Goal: Ask a question: Seek information or help from site administrators or community

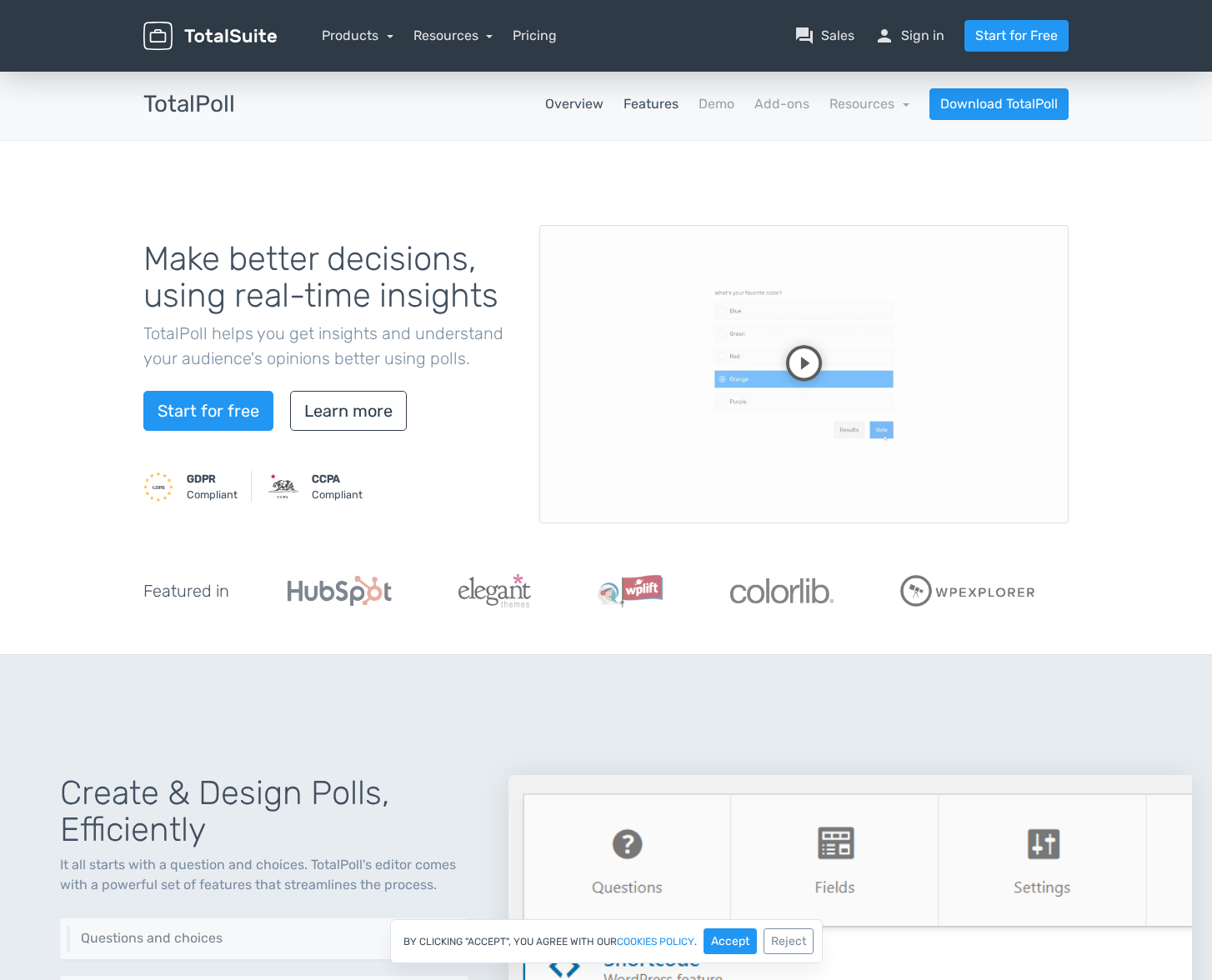
click at [653, 102] on link "Features" at bounding box center [651, 104] width 55 height 20
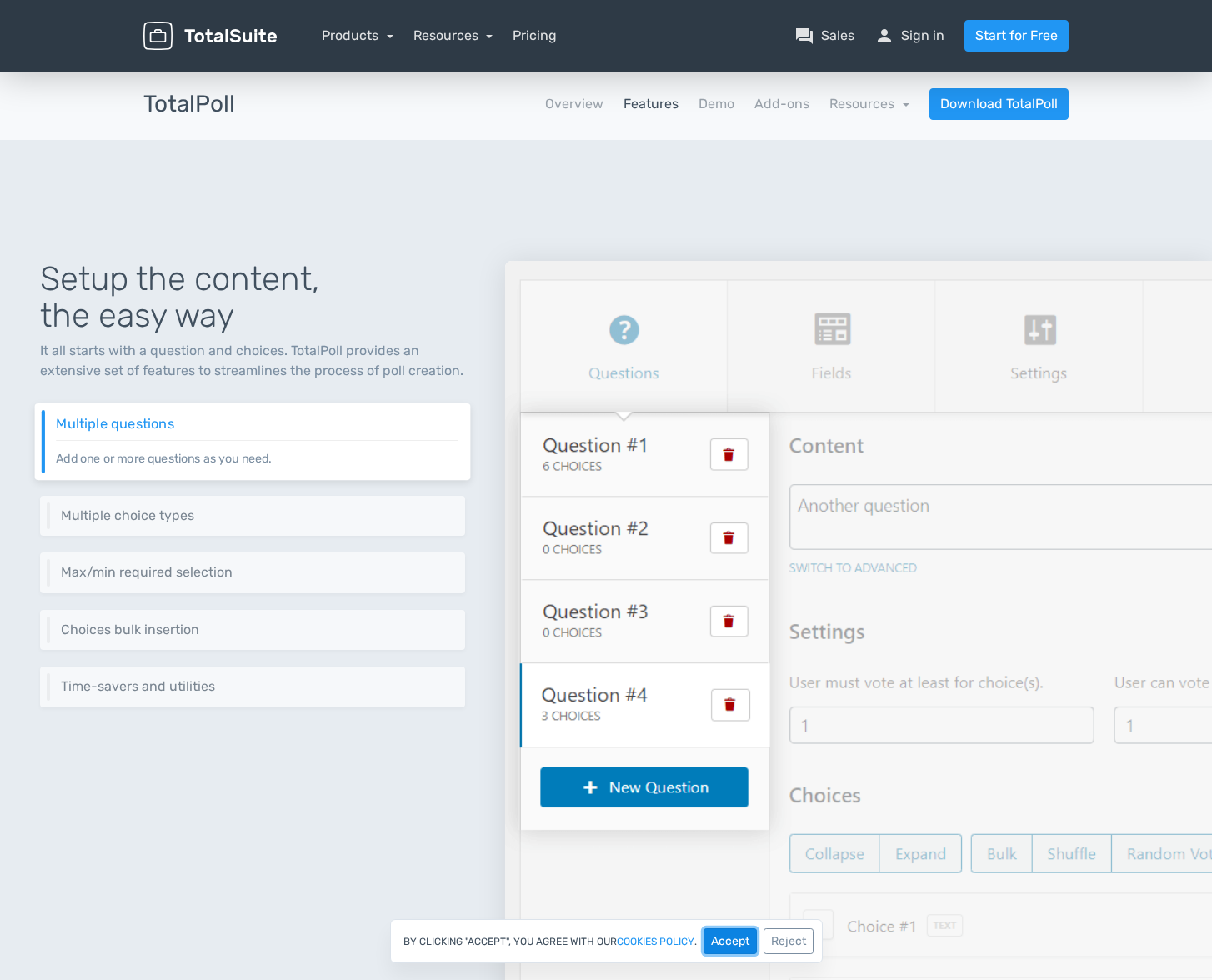
click at [731, 941] on button "Accept" at bounding box center [730, 941] width 53 height 26
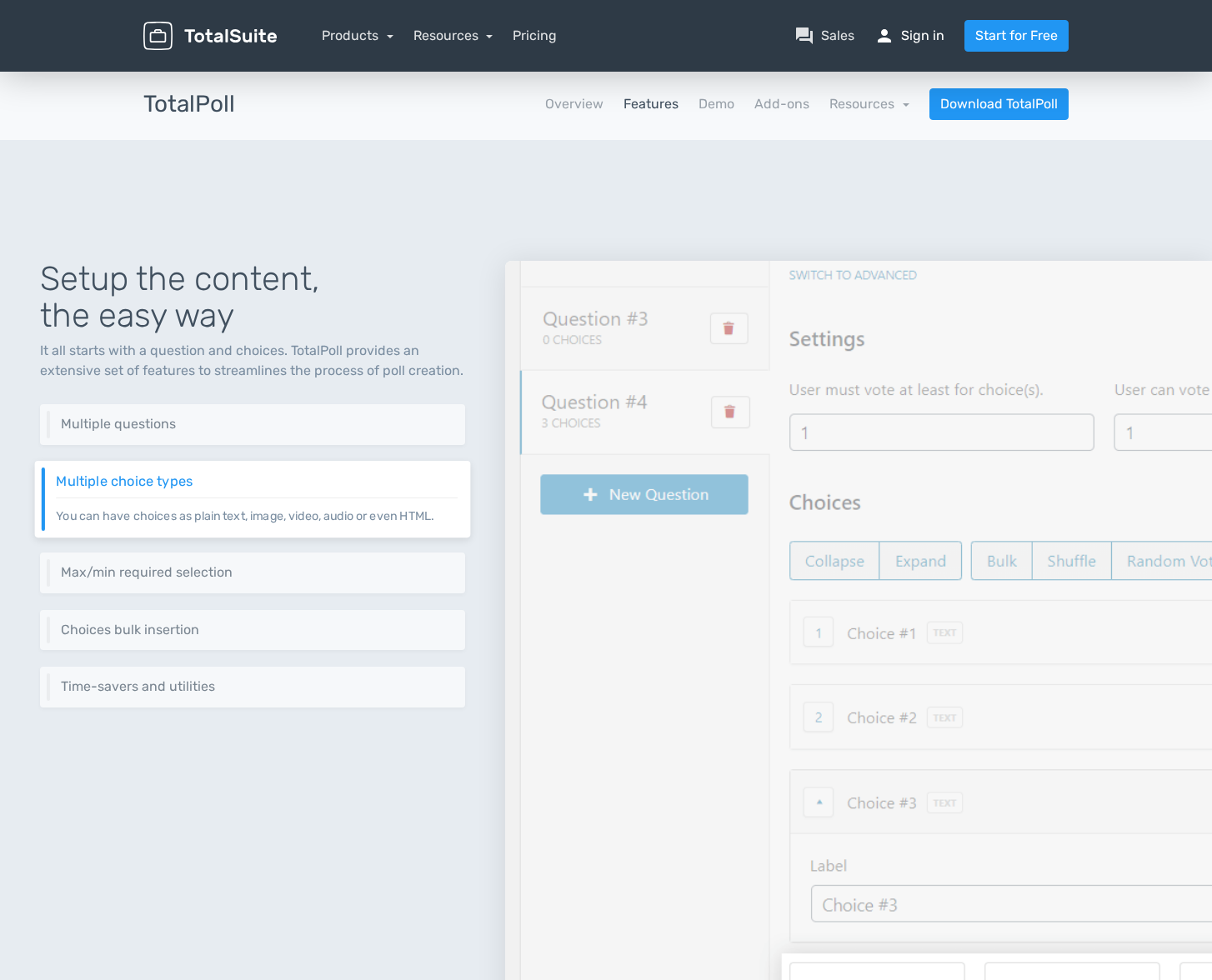
click at [923, 38] on link "person Sign in" at bounding box center [909, 36] width 70 height 20
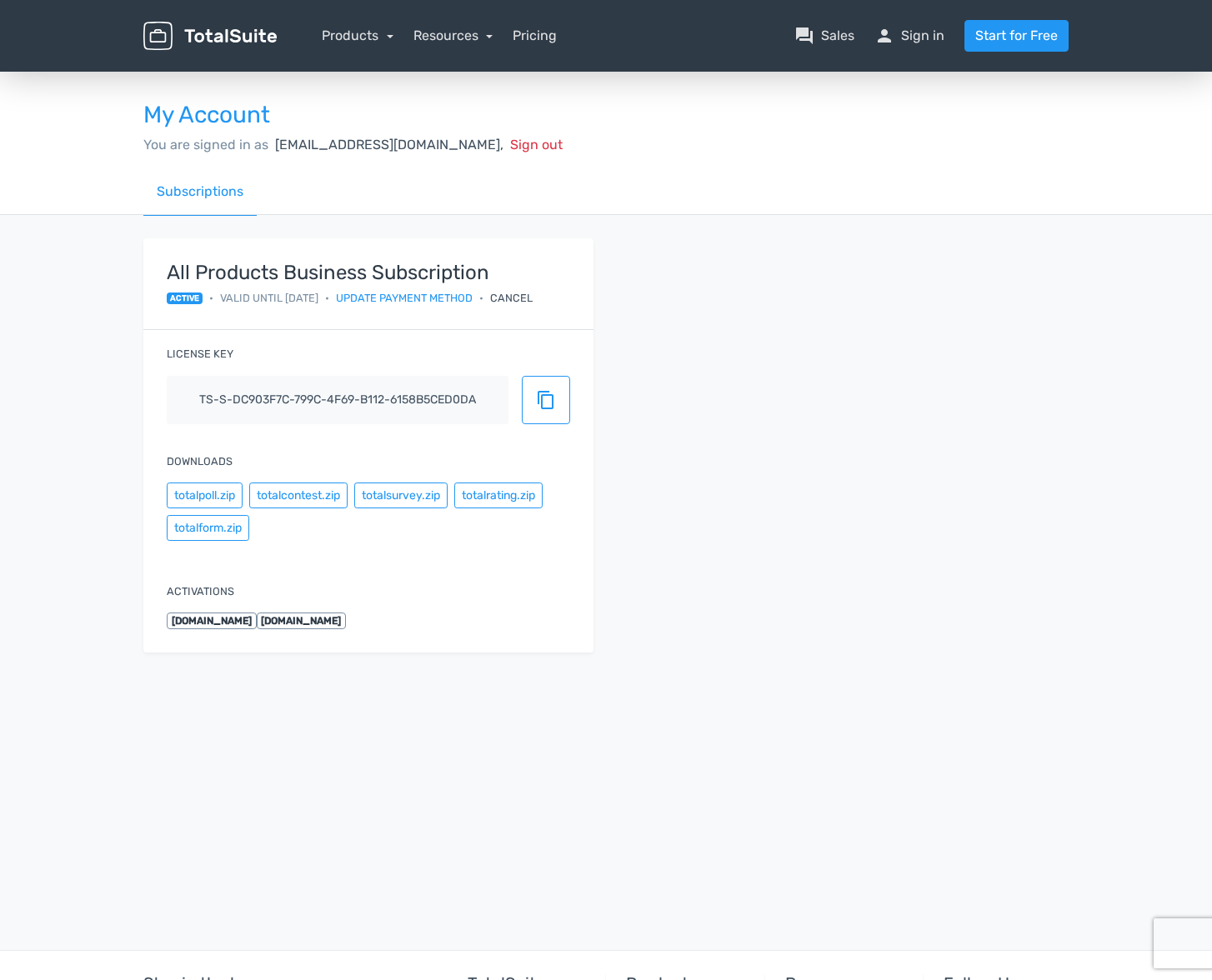
click at [257, 39] on img at bounding box center [210, 36] width 134 height 29
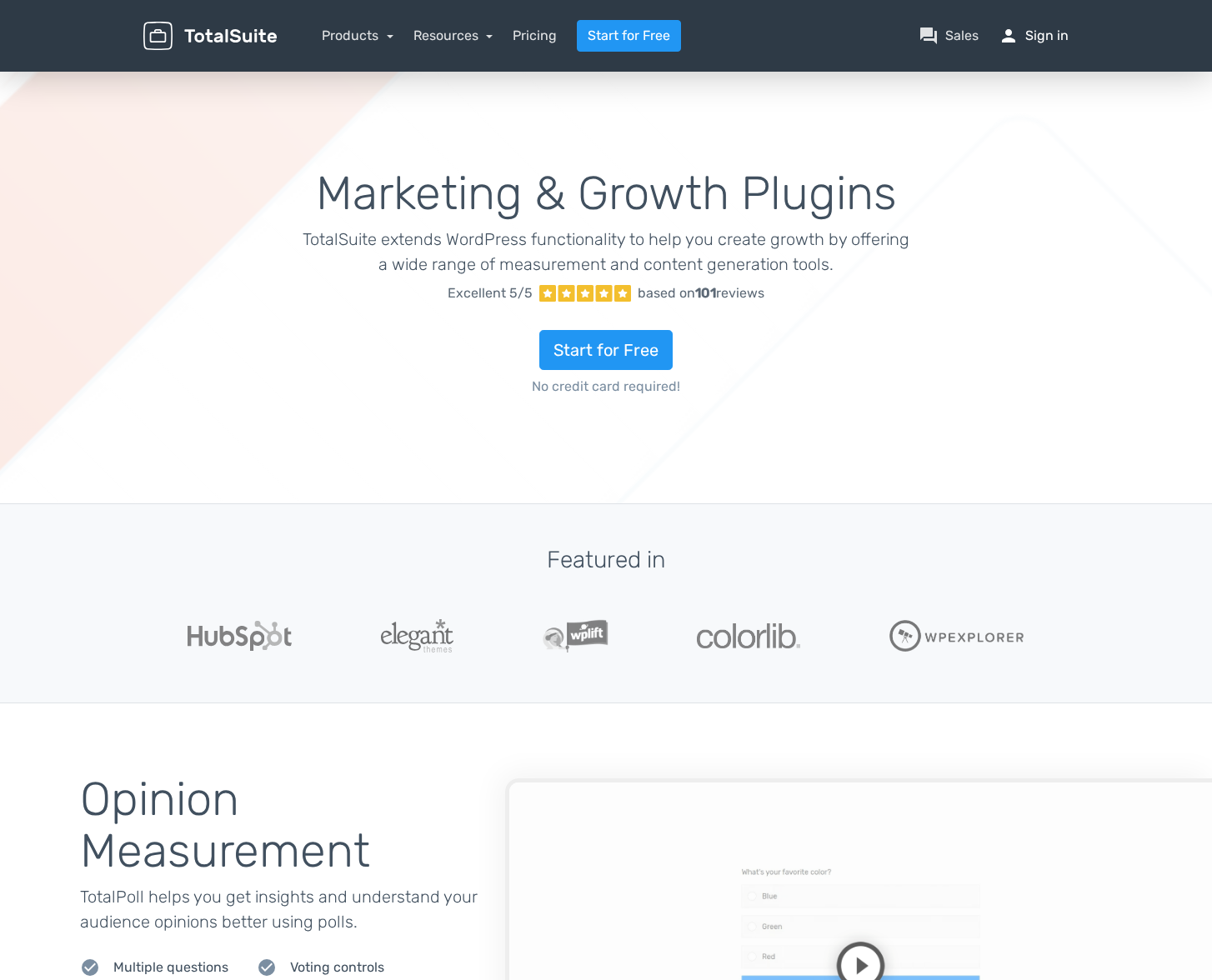
click at [1039, 37] on link "person Sign in" at bounding box center [1033, 36] width 70 height 20
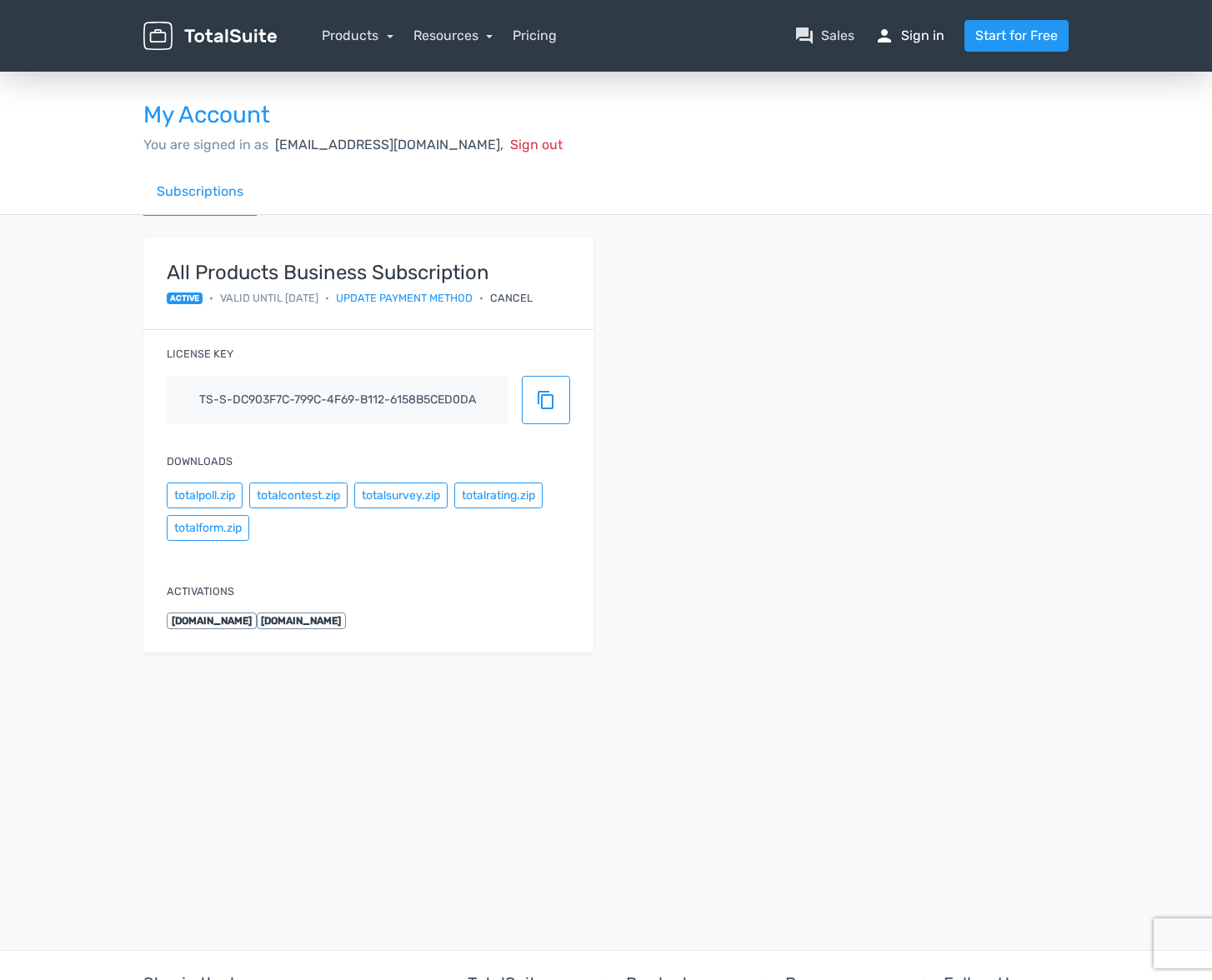
click at [919, 33] on link "person Sign in" at bounding box center [909, 36] width 70 height 20
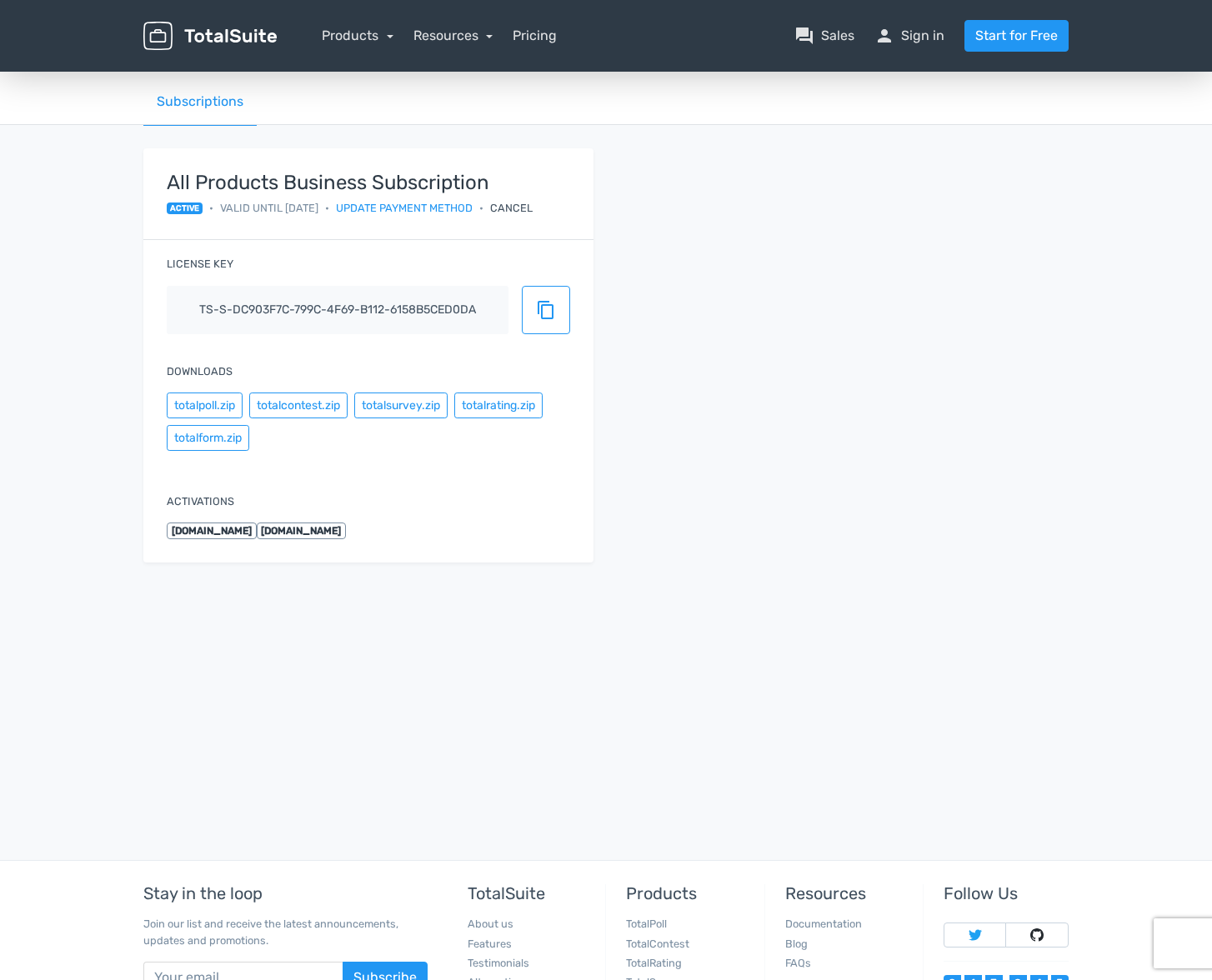
scroll to position [236, 0]
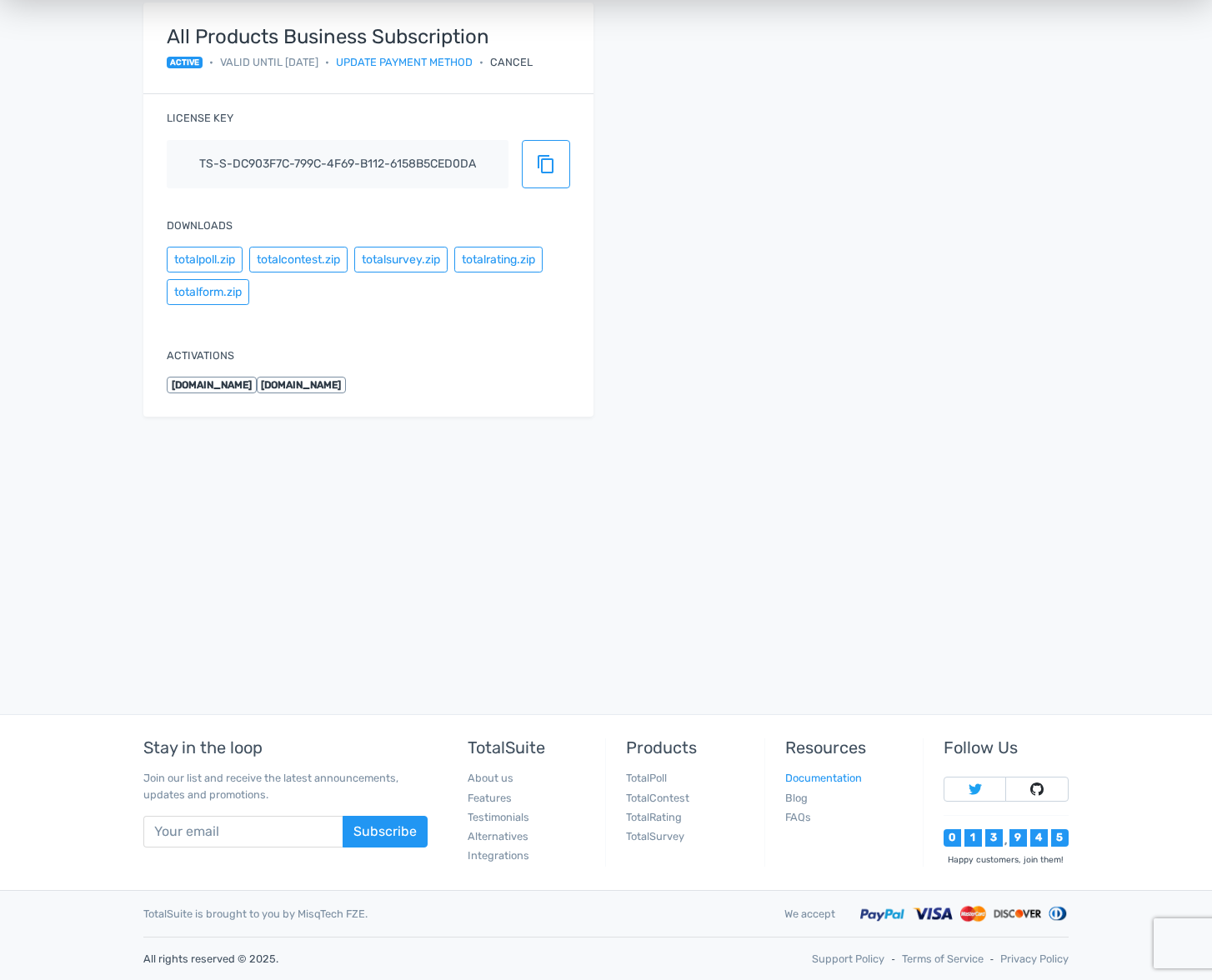
click at [809, 779] on link "Documentation" at bounding box center [824, 778] width 77 height 13
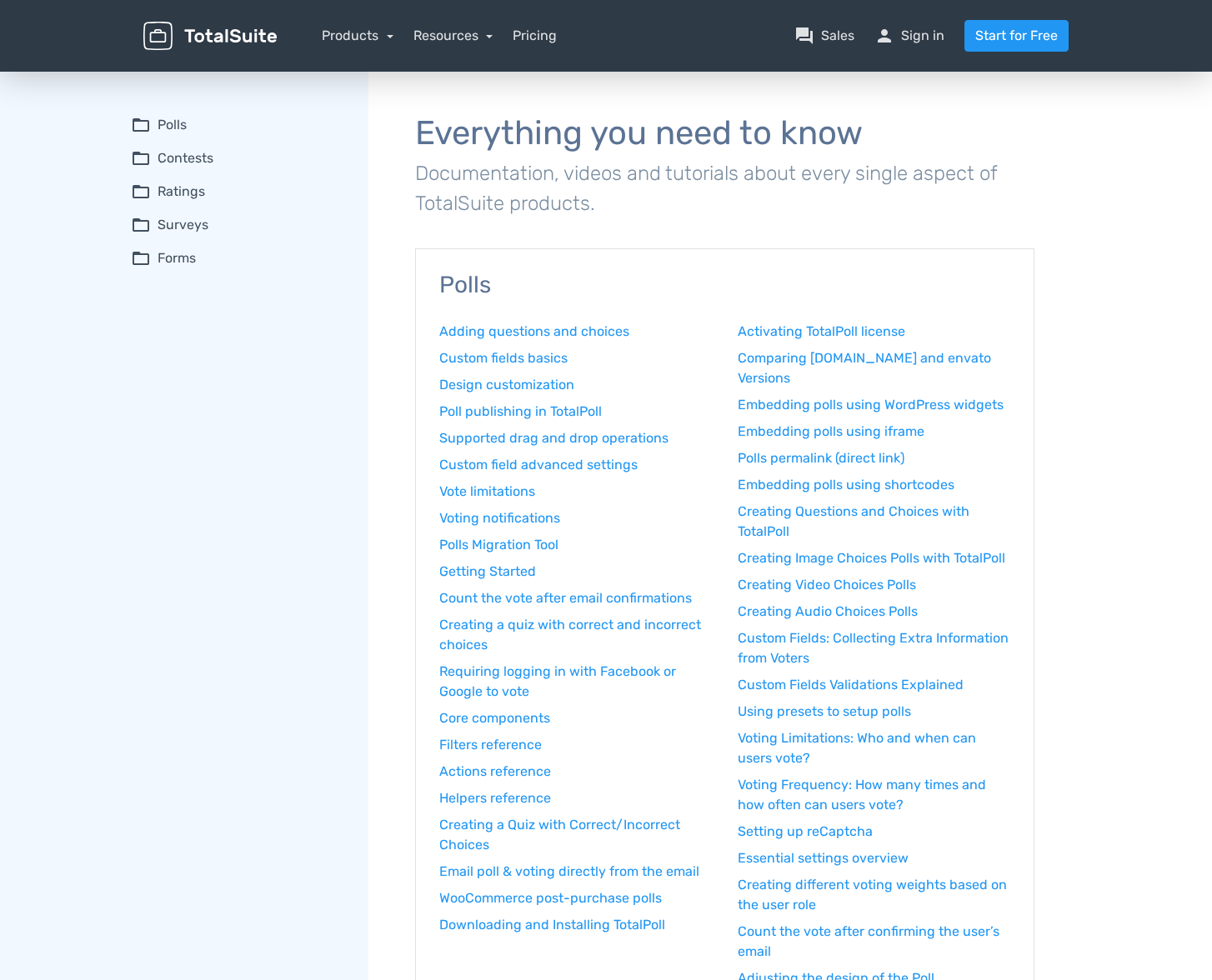
click at [171, 128] on summary "folder_open Polls" at bounding box center [238, 125] width 214 height 20
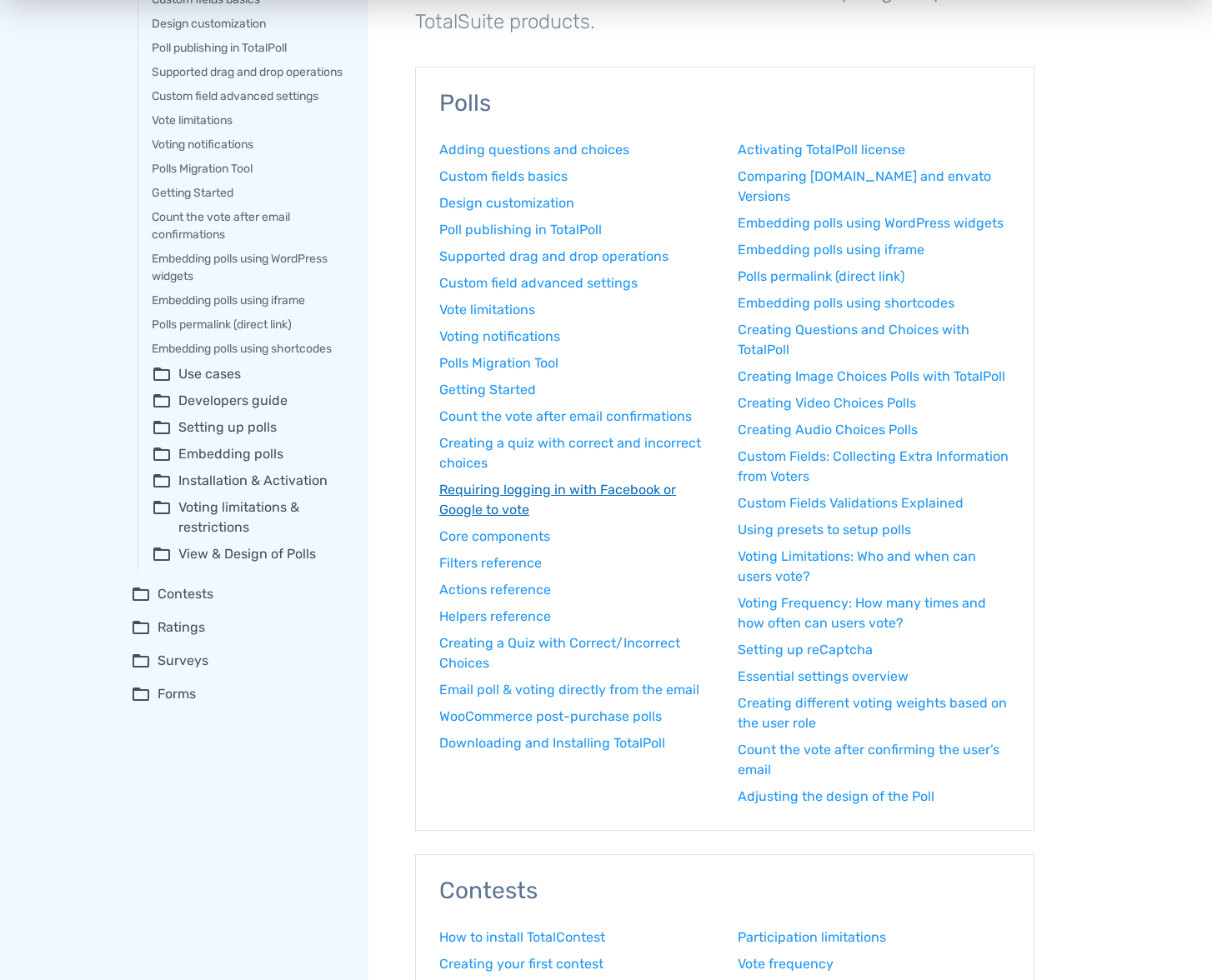
scroll to position [177, 0]
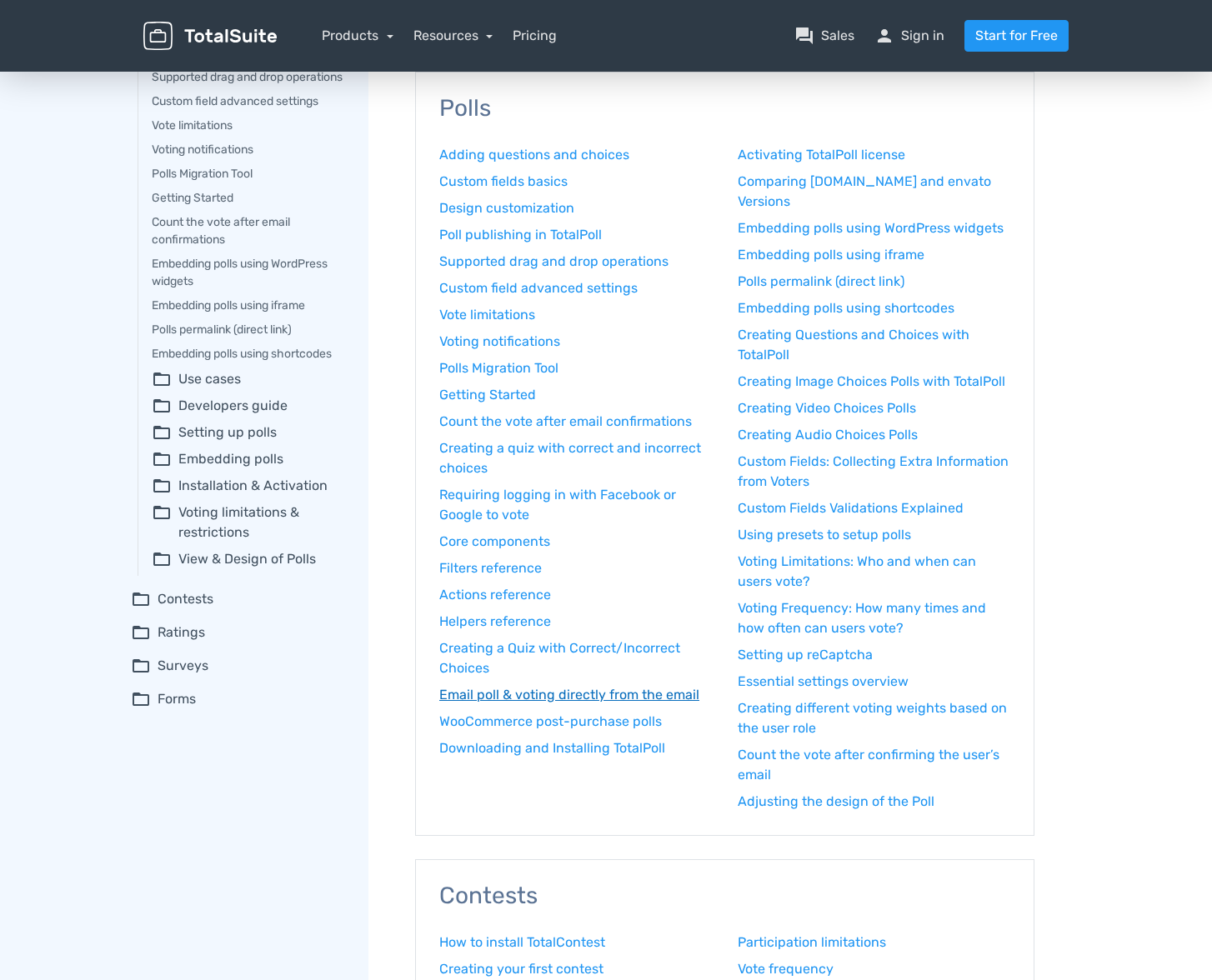
click at [589, 692] on link "Email poll & voting directly from the email" at bounding box center [576, 696] width 273 height 20
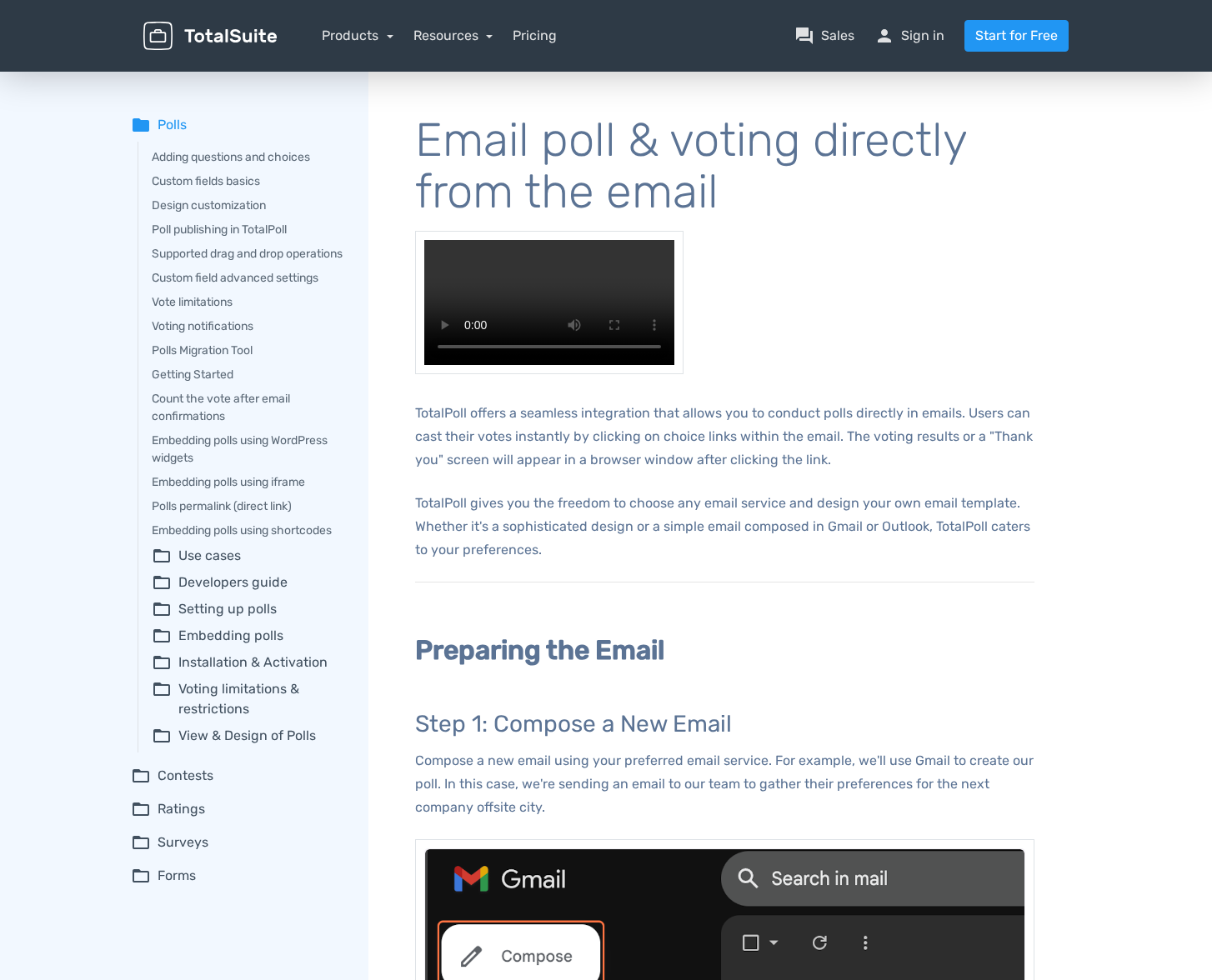
scroll to position [177, 0]
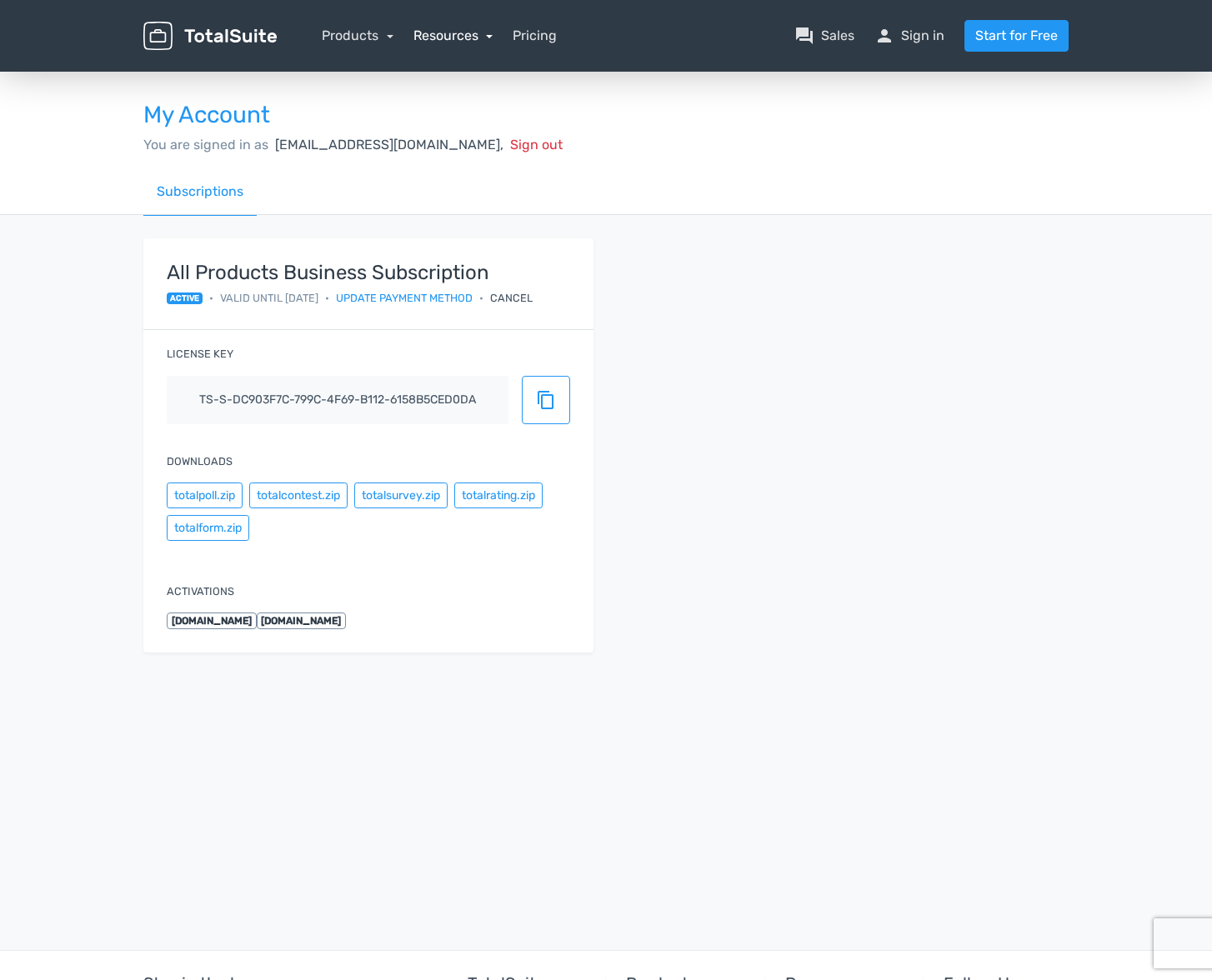
click at [474, 32] on link "Resources" at bounding box center [454, 36] width 80 height 16
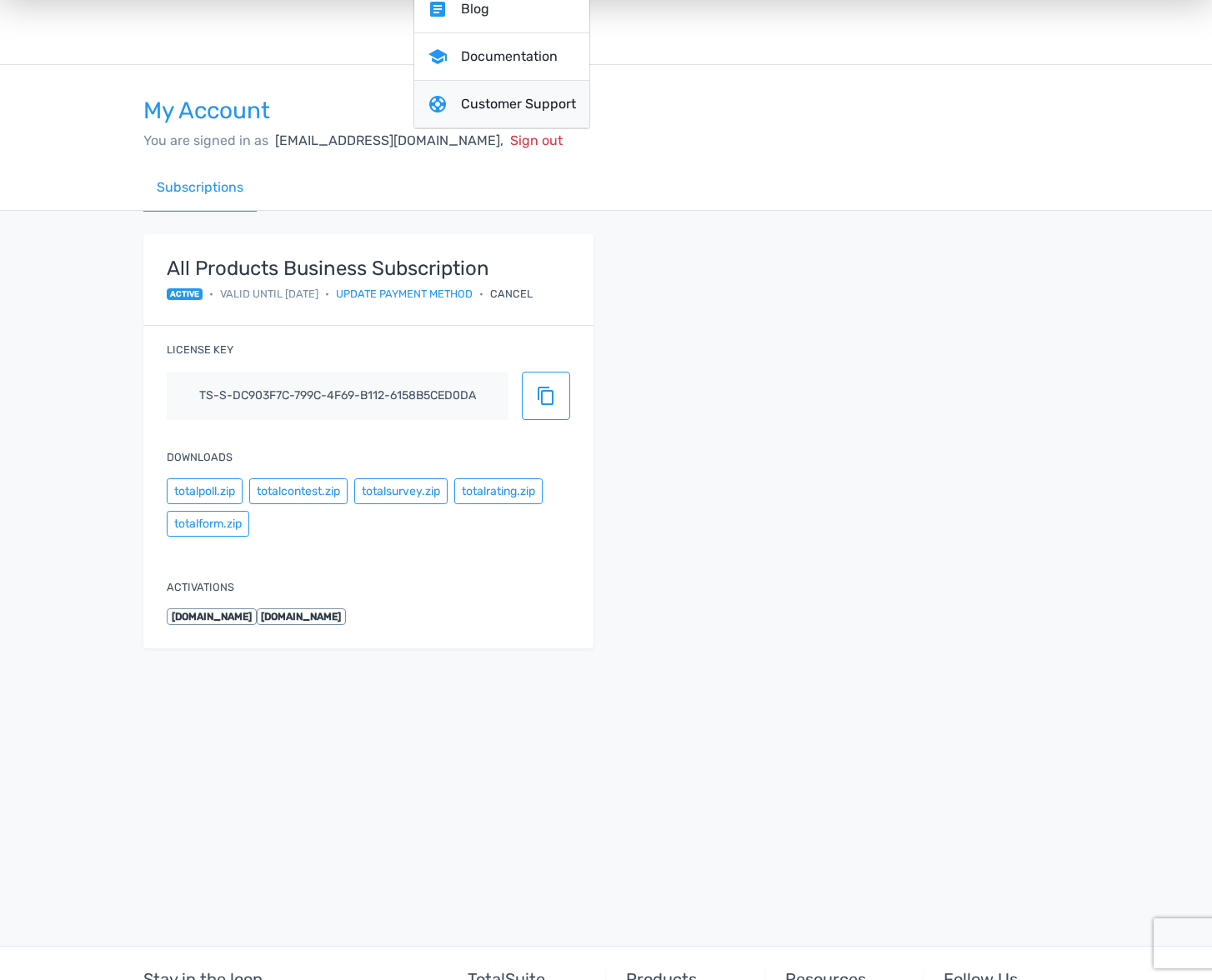
click at [476, 102] on link "support Customer Support" at bounding box center [501, 105] width 175 height 47
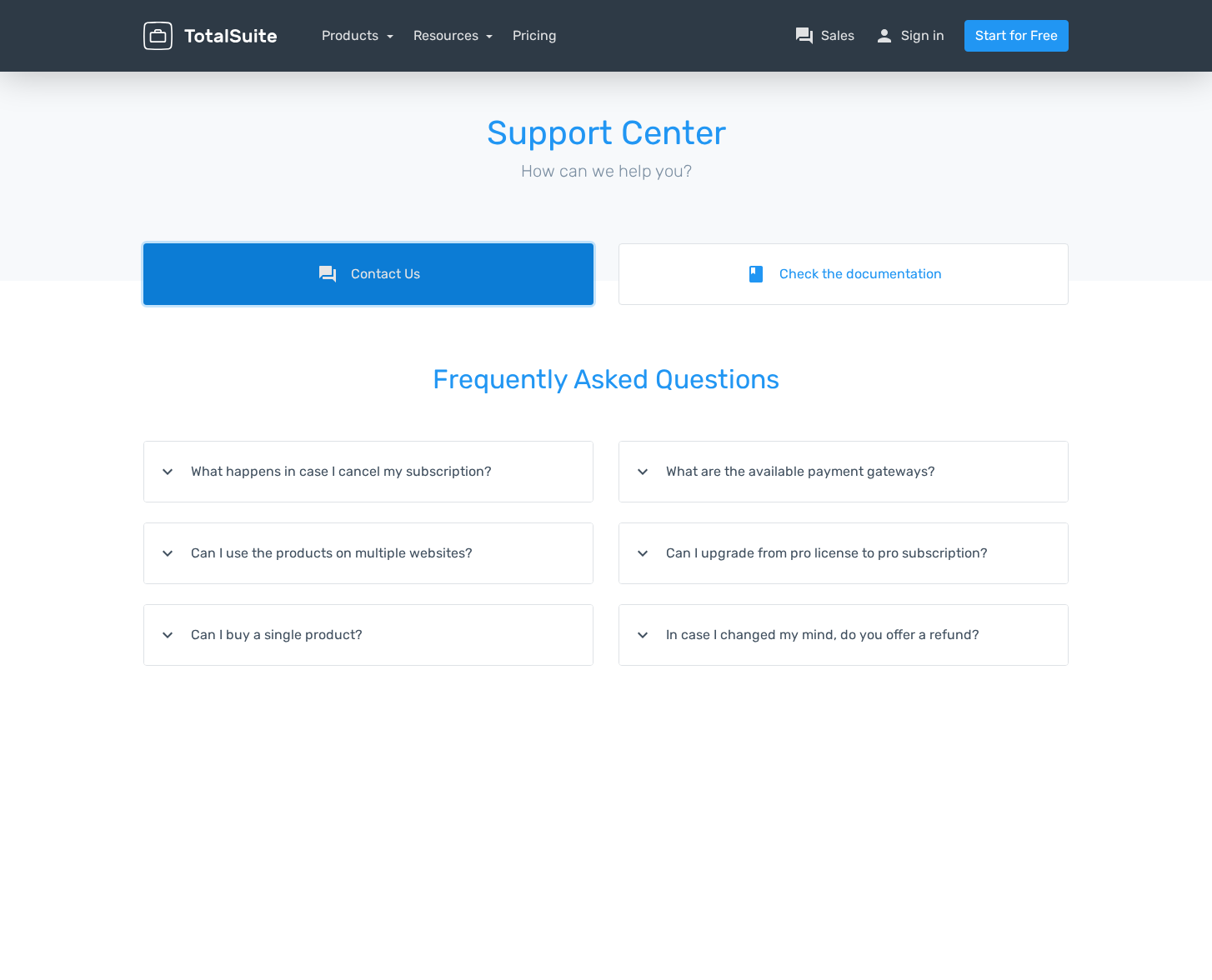
click at [436, 276] on link "forum Contact Us" at bounding box center [368, 274] width 450 height 62
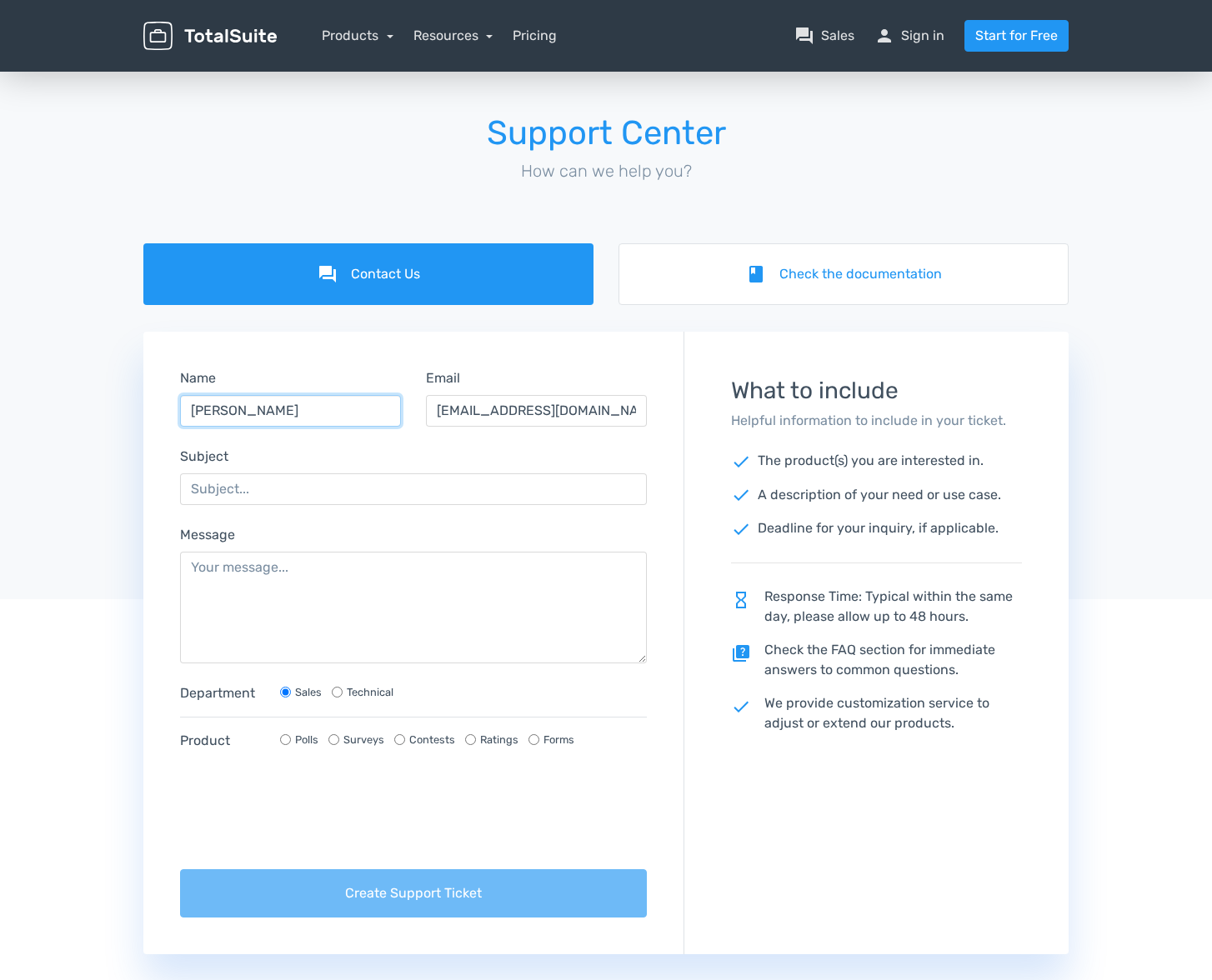
click at [307, 407] on input "[PERSON_NAME]" at bounding box center [290, 410] width 221 height 31
click at [308, 407] on input "Peter Stanton" at bounding box center [290, 410] width 221 height 31
type input "Jan Holder"
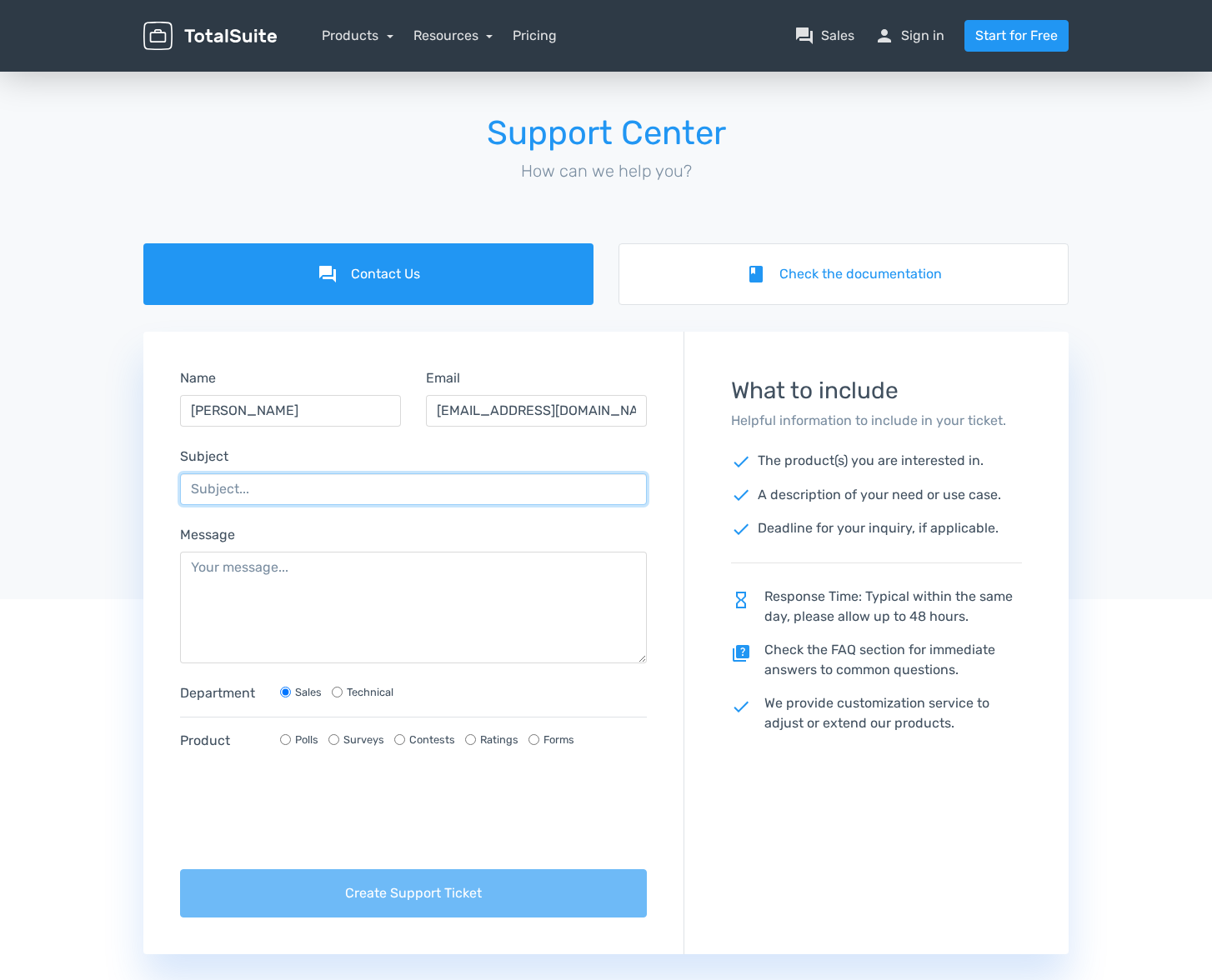
click at [219, 496] on input "Subject" at bounding box center [414, 488] width 467 height 31
type input "Saving presets"
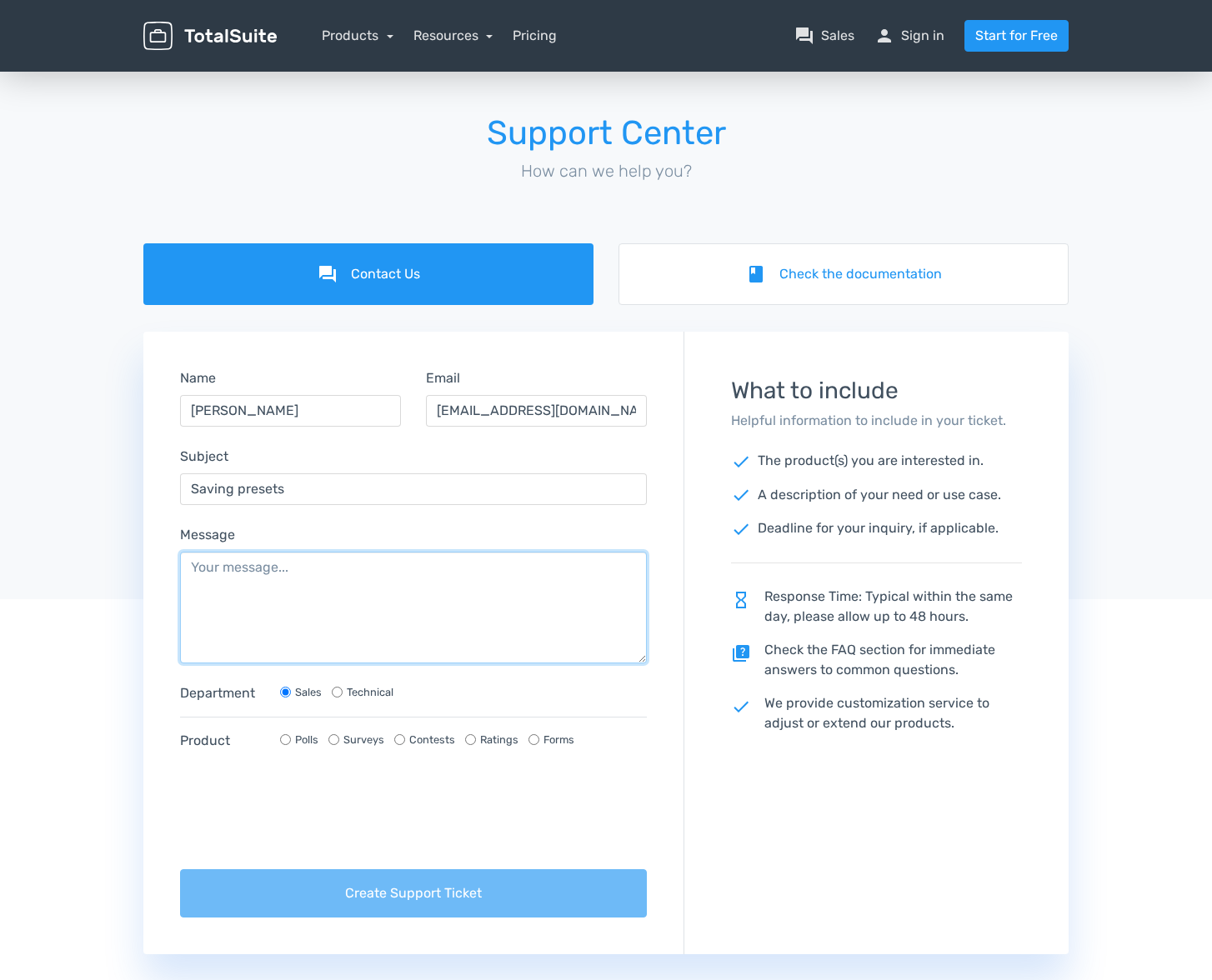
click at [294, 580] on textarea "Message" at bounding box center [414, 608] width 467 height 112
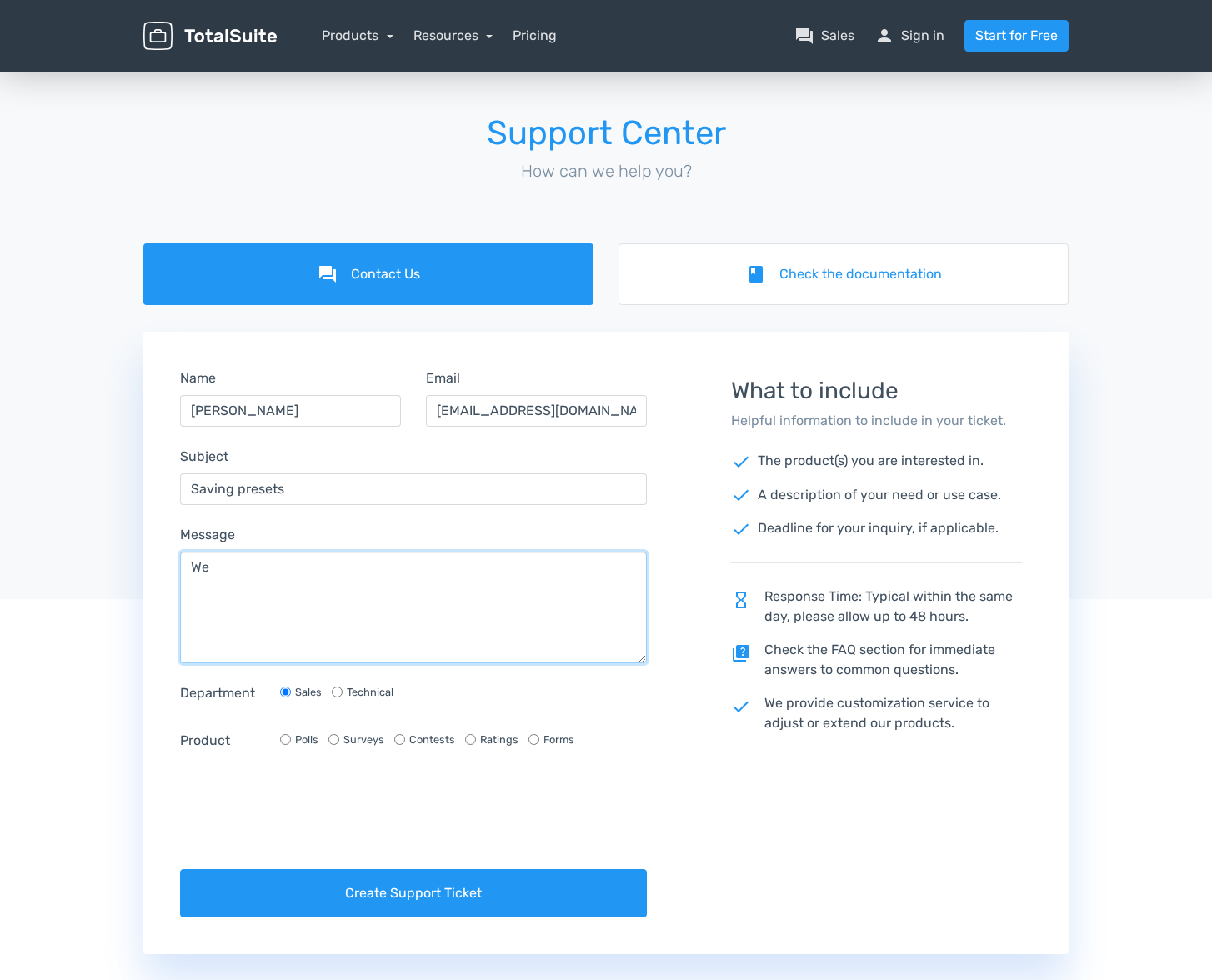
type textarea "W"
type textarea "I"
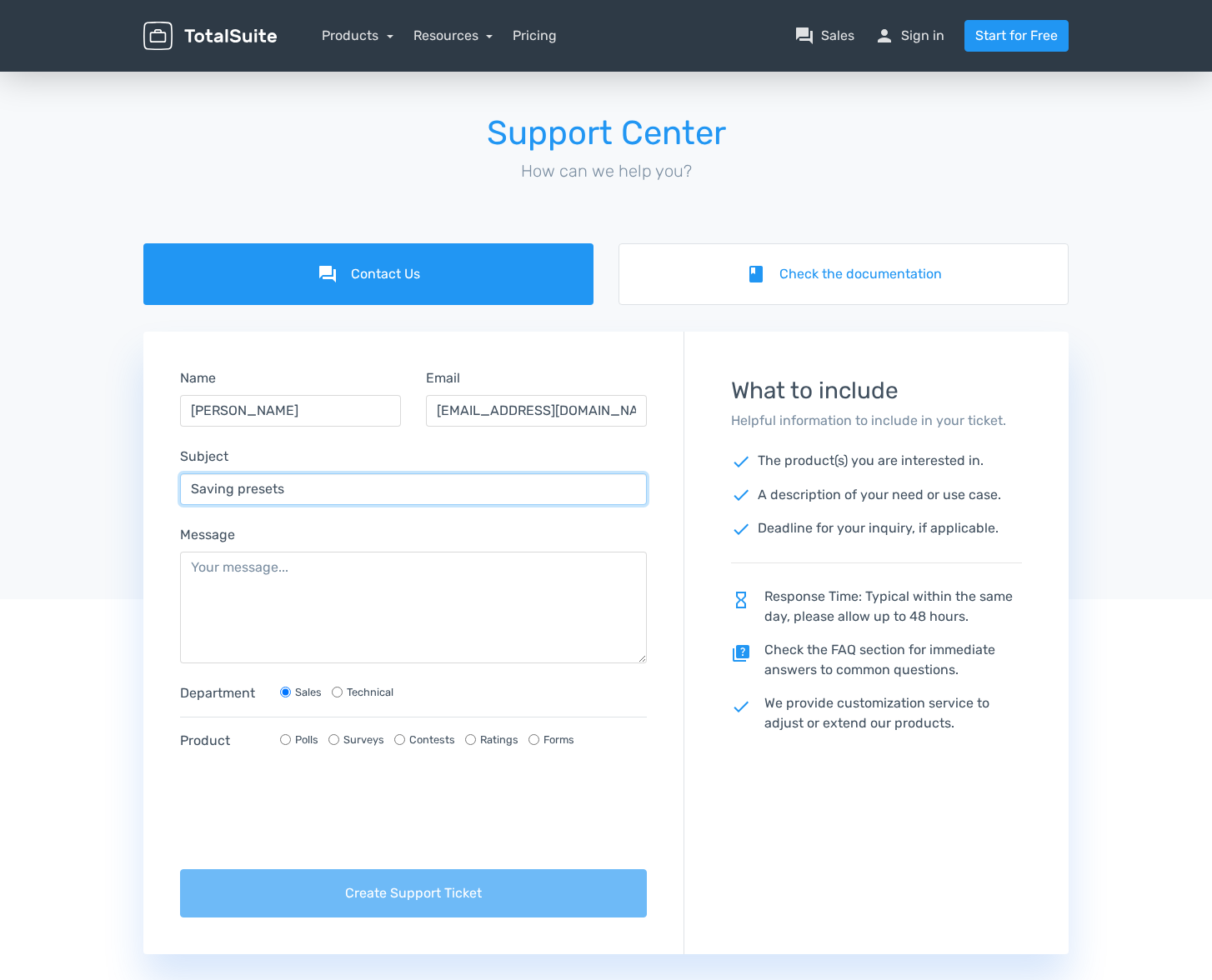
click at [304, 493] on input "Saving presets" at bounding box center [414, 488] width 467 height 31
type input "Saving presets/Template to include results formatting"
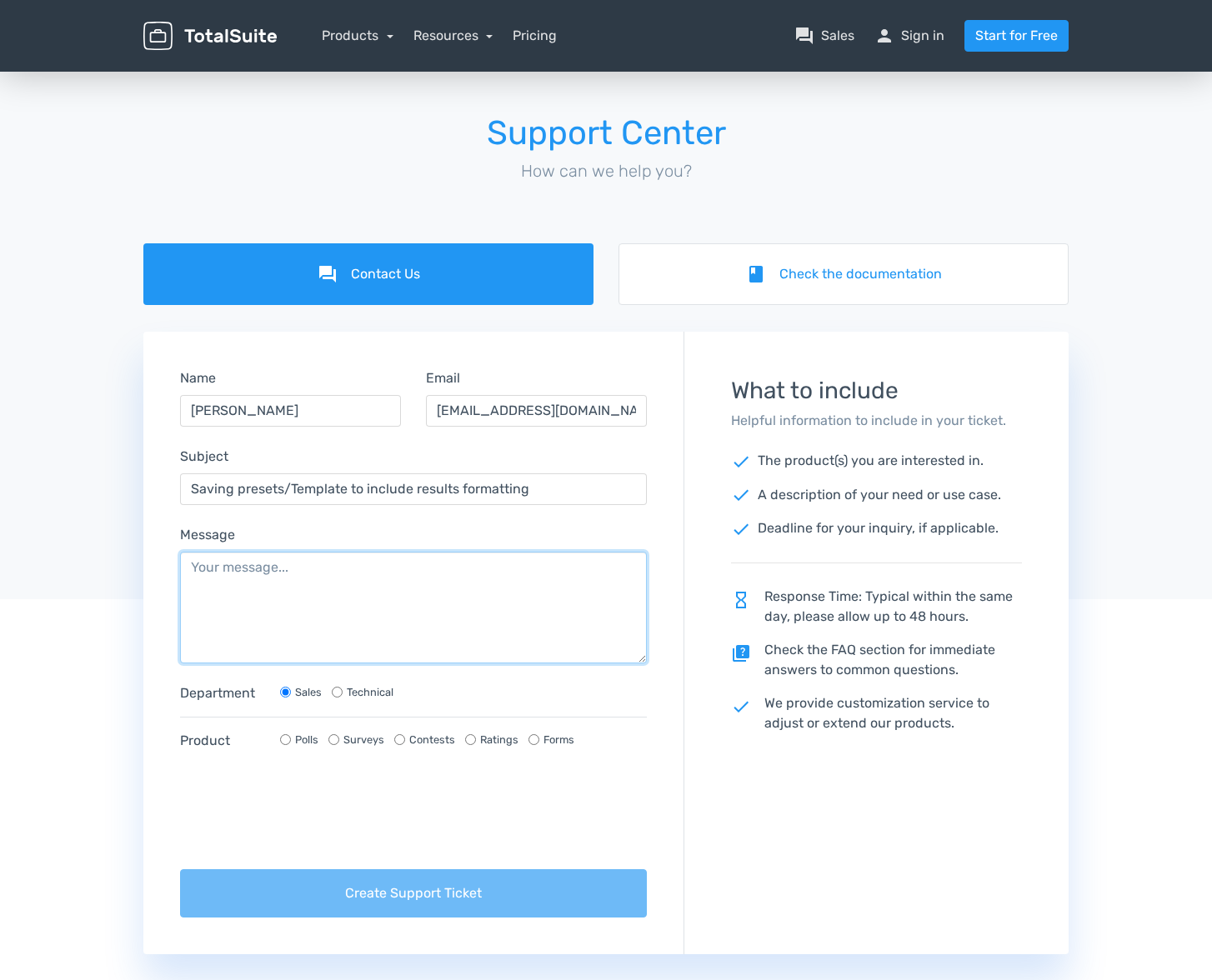
click at [295, 573] on textarea "Message" at bounding box center [414, 608] width 467 height 112
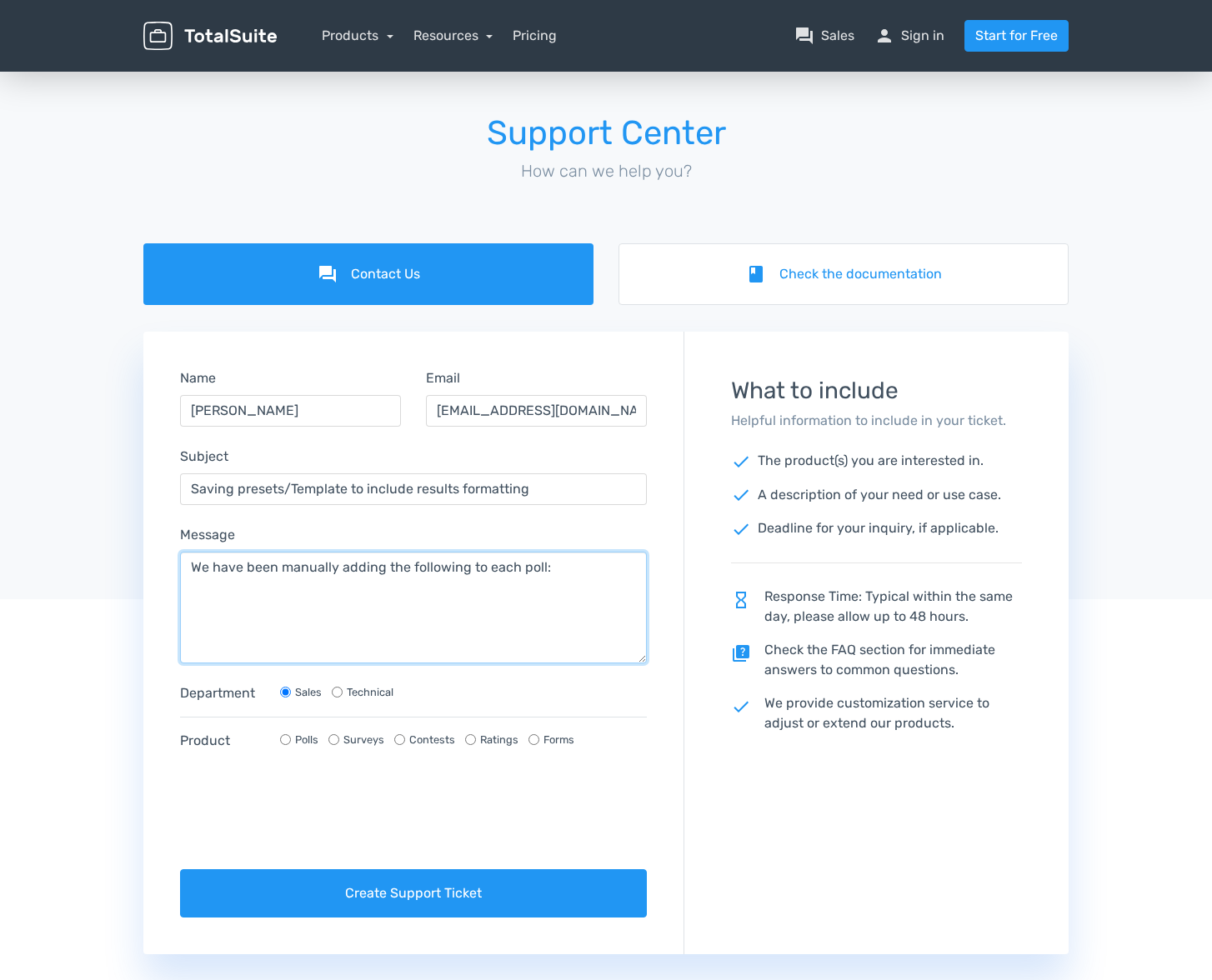
paste textarea "Settings > Content > Results and enter the template variable {{totalVotesWithLa…"
click at [424, 621] on textarea "We have been manually adding the following to each poll: Settings > Content > R…" at bounding box center [414, 608] width 467 height 112
paste textarea "Settings > Results > Format, you can add these template variables: {{votes}} ({…"
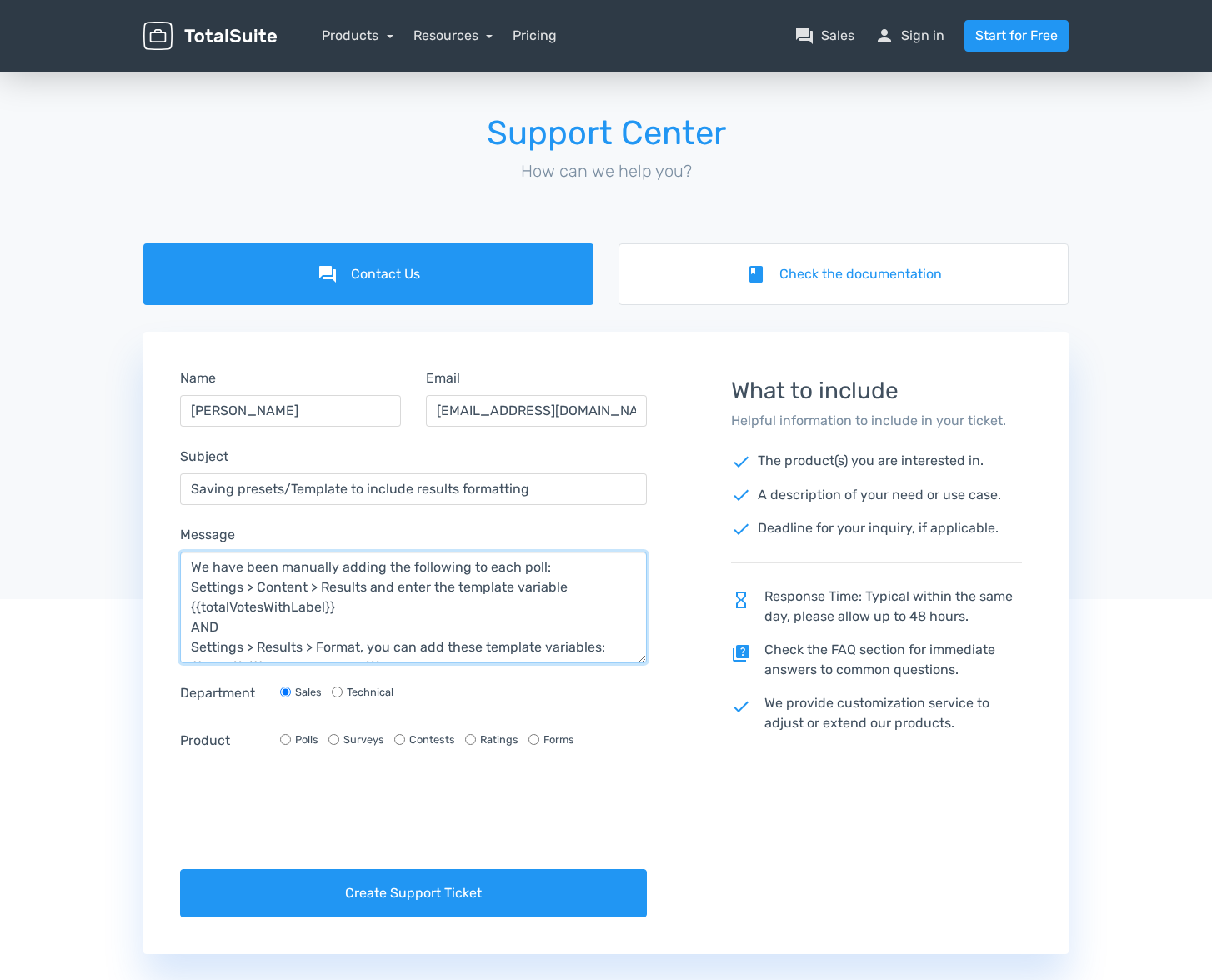
scroll to position [80, 0]
drag, startPoint x: 421, startPoint y: 630, endPoint x: 156, endPoint y: 632, distance: 265.0
click at [155, 632] on form "Name Jan Holder Email nebmdigital@nebusinessmedia.com Subject Saving presets/Te…" at bounding box center [413, 643] width 538 height 596
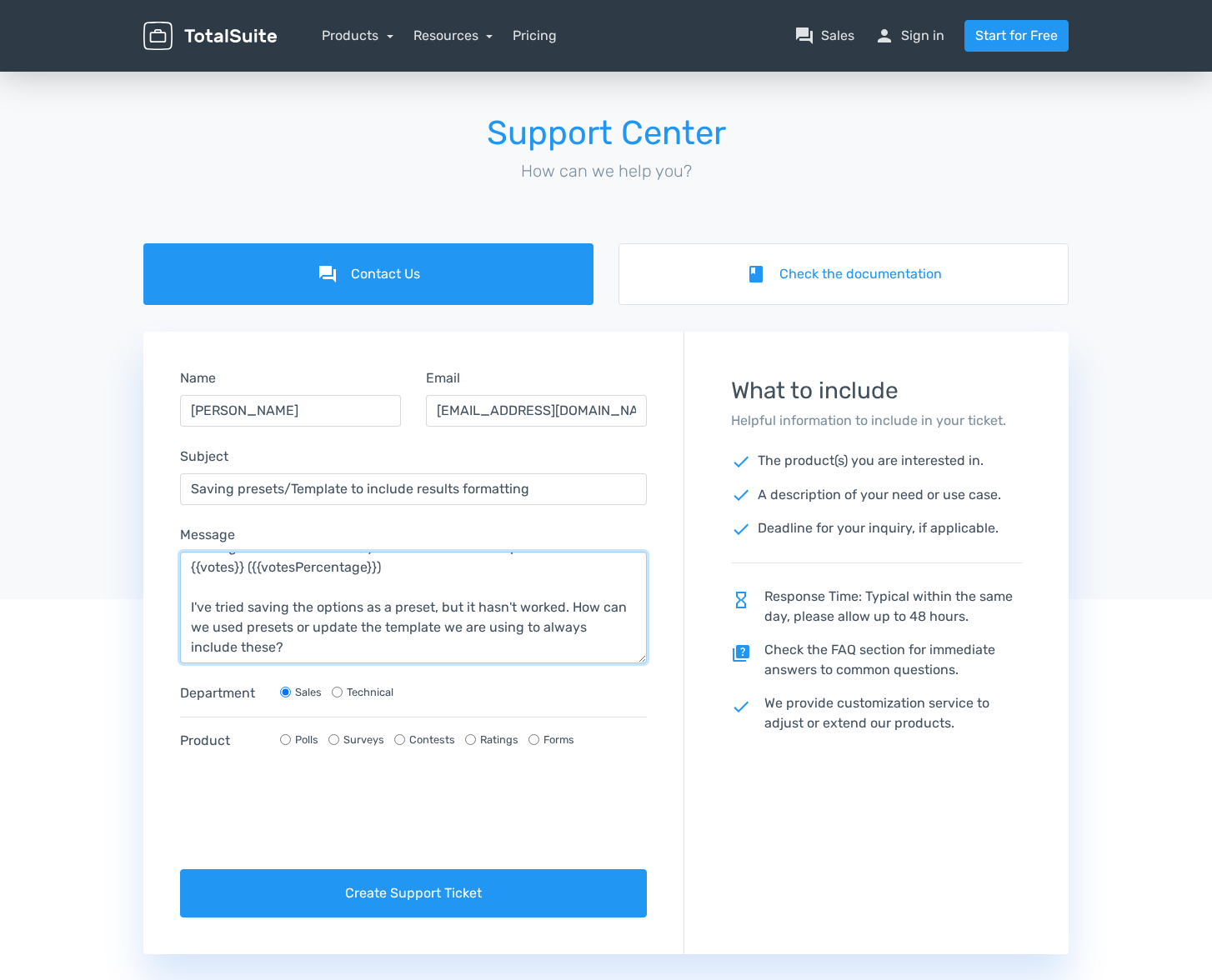
scroll to position [133, 0]
click at [296, 613] on textarea "We have been manually adding the following to each poll: Settings > Content > R…" at bounding box center [414, 608] width 467 height 112
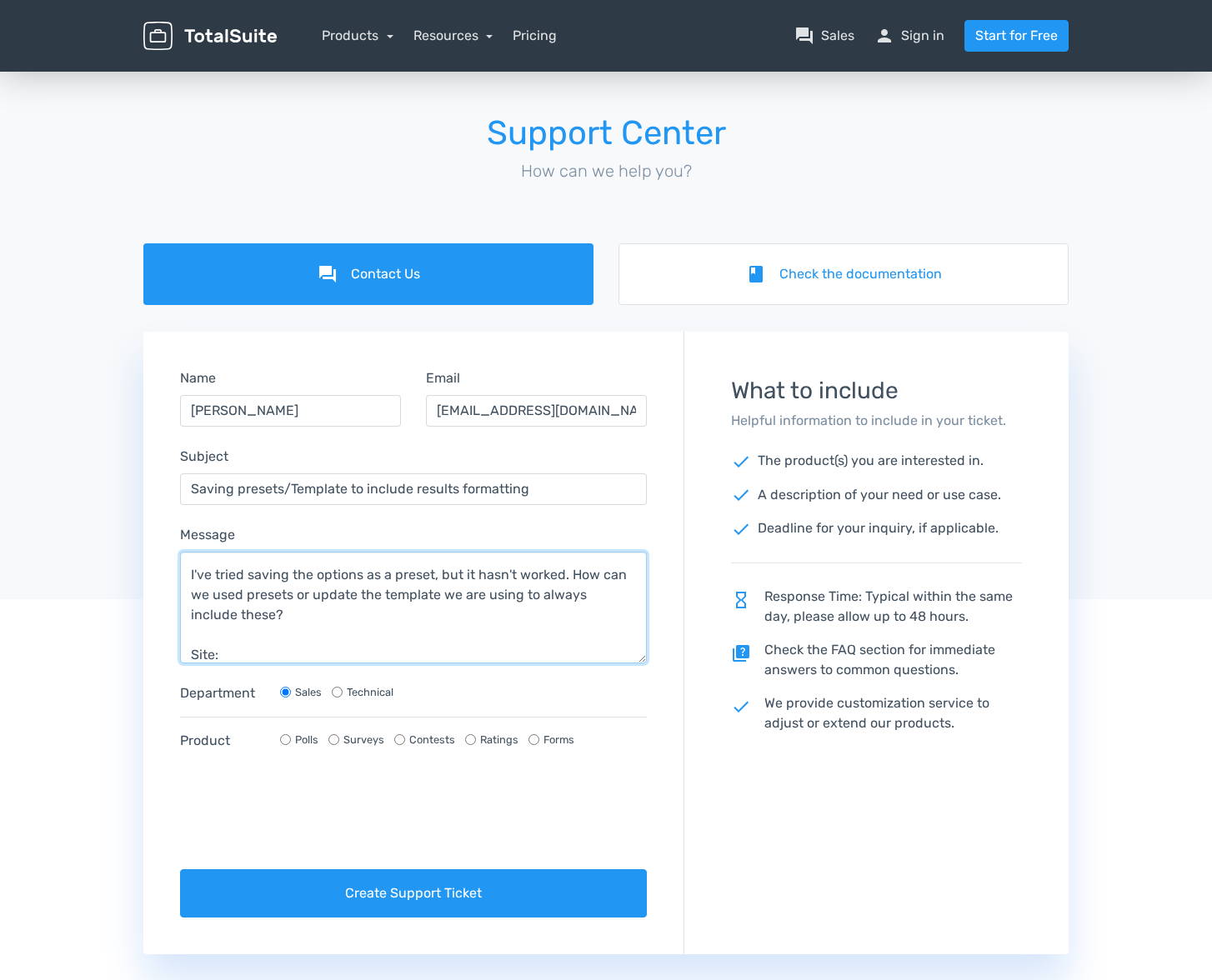
paste textarea "https://hartfordbusiness.com/poll/do-you-believe-employer-investments-in-wellne…"
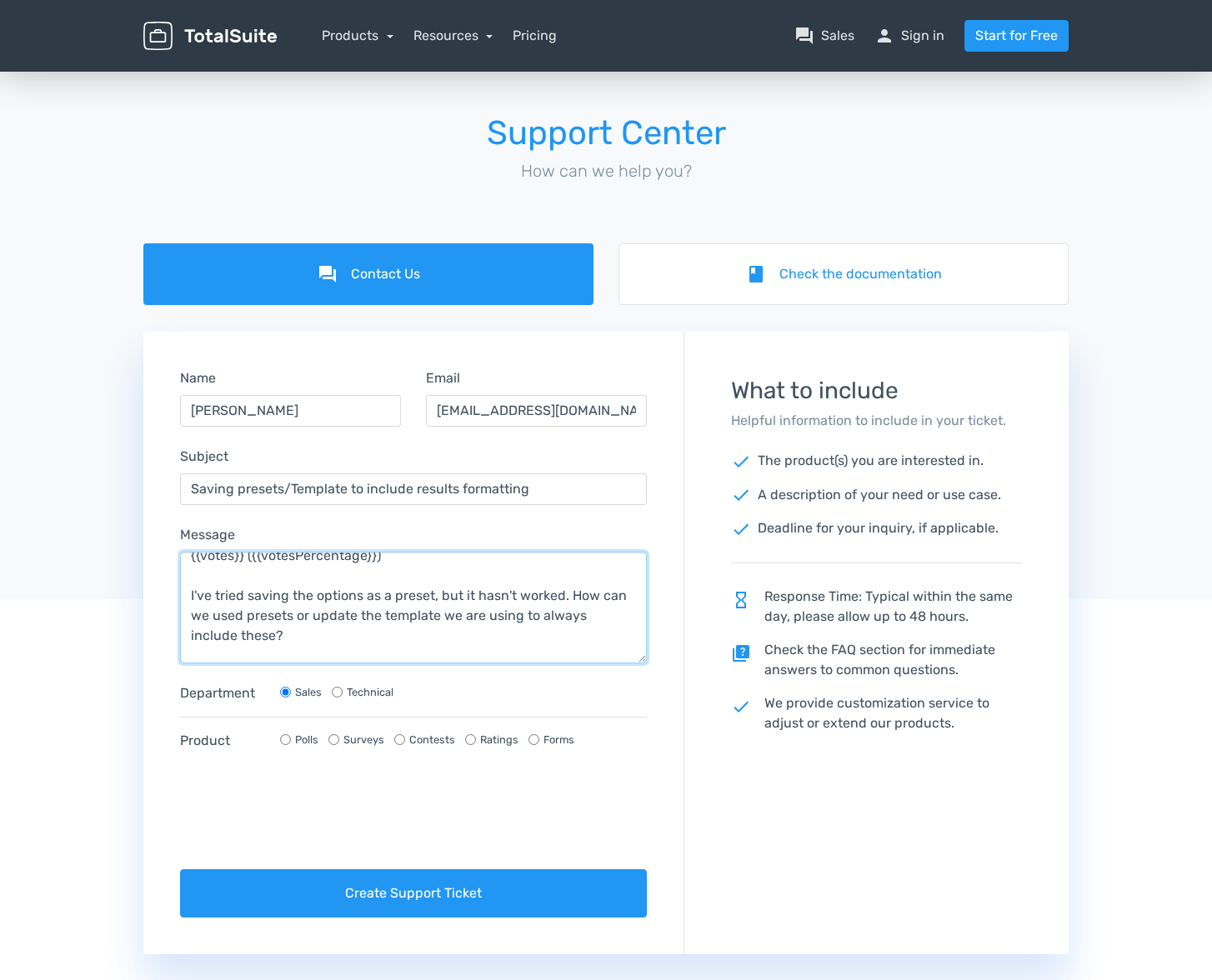
scroll to position [113, 0]
drag, startPoint x: 430, startPoint y: 595, endPoint x: 453, endPoint y: 613, distance: 29.2
click at [430, 596] on textarea "We have been manually adding the following to each poll: Settings > Content > R…" at bounding box center [414, 608] width 467 height 112
drag, startPoint x: 393, startPoint y: 617, endPoint x: 387, endPoint y: 634, distance: 18.0
click at [392, 617] on textarea "We have been manually adding the following to each poll: Settings > Content > R…" at bounding box center [414, 608] width 467 height 112
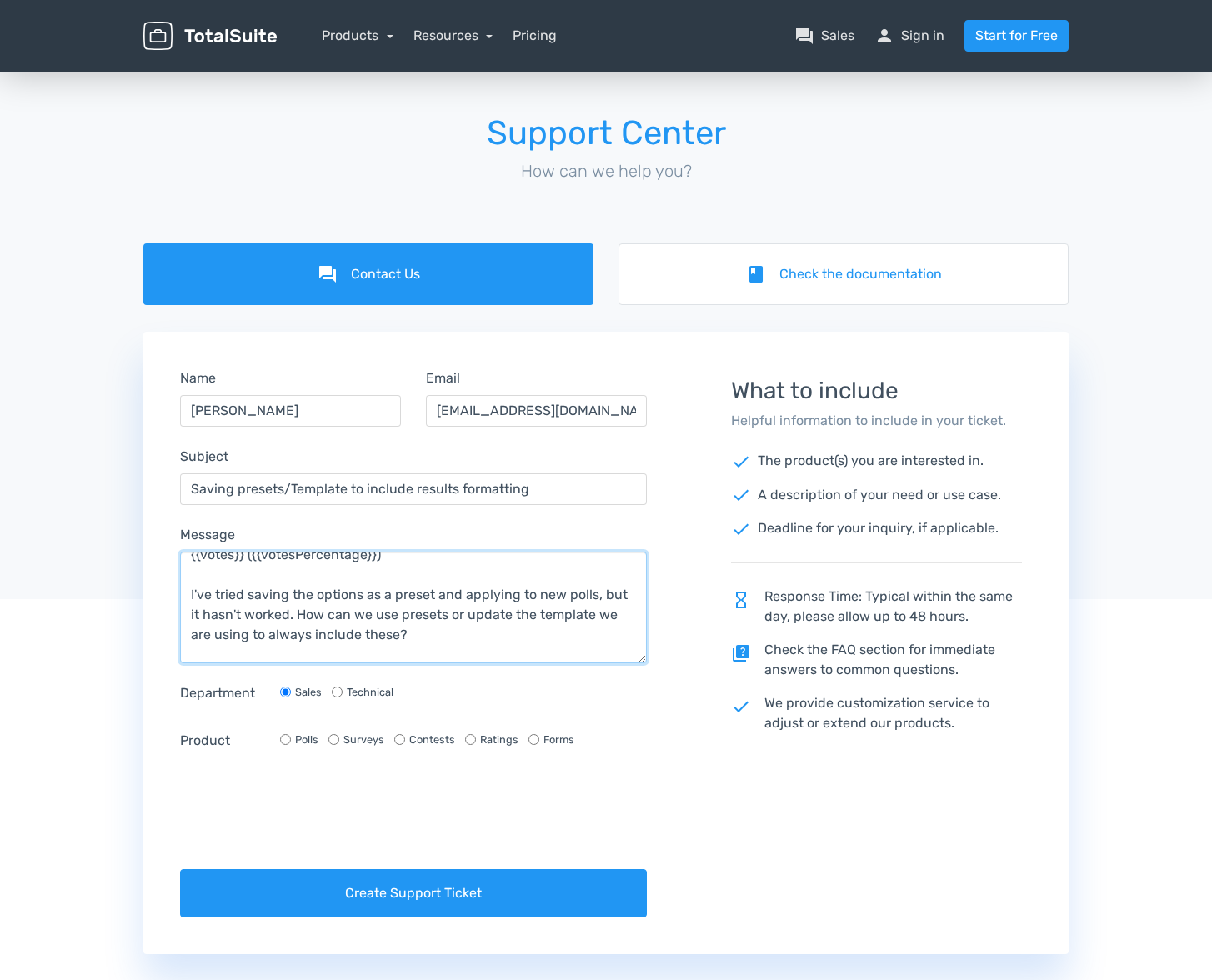
type textarea "We have been manually adding the following to each poll: Settings > Content > R…"
click at [333, 691] on input "Technical" at bounding box center [337, 692] width 11 height 11
radio input "true"
radio input "false"
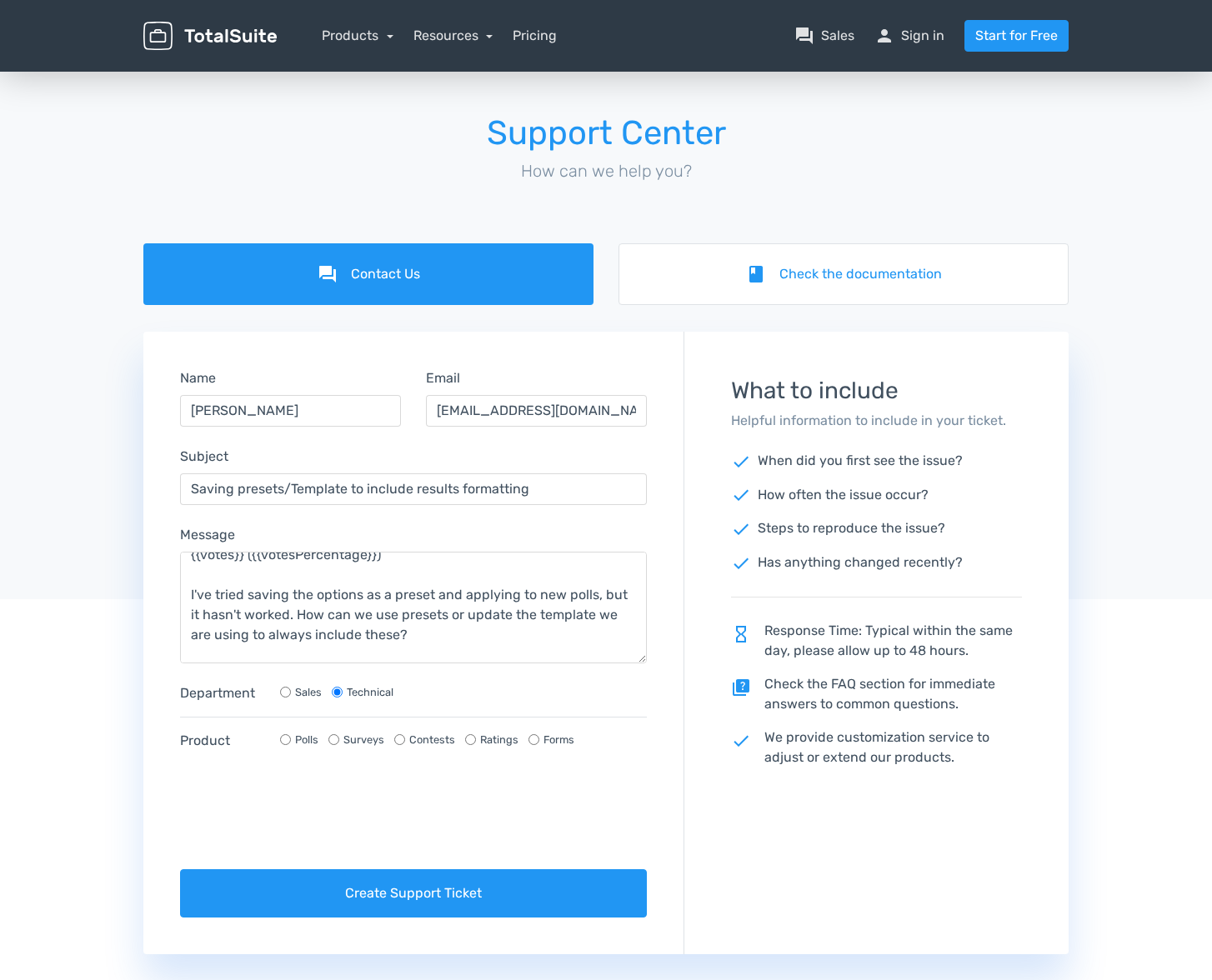
drag, startPoint x: 289, startPoint y: 738, endPoint x: 252, endPoint y: 792, distance: 65.5
click at [282, 744] on input "Polls" at bounding box center [285, 740] width 11 height 11
radio input "true"
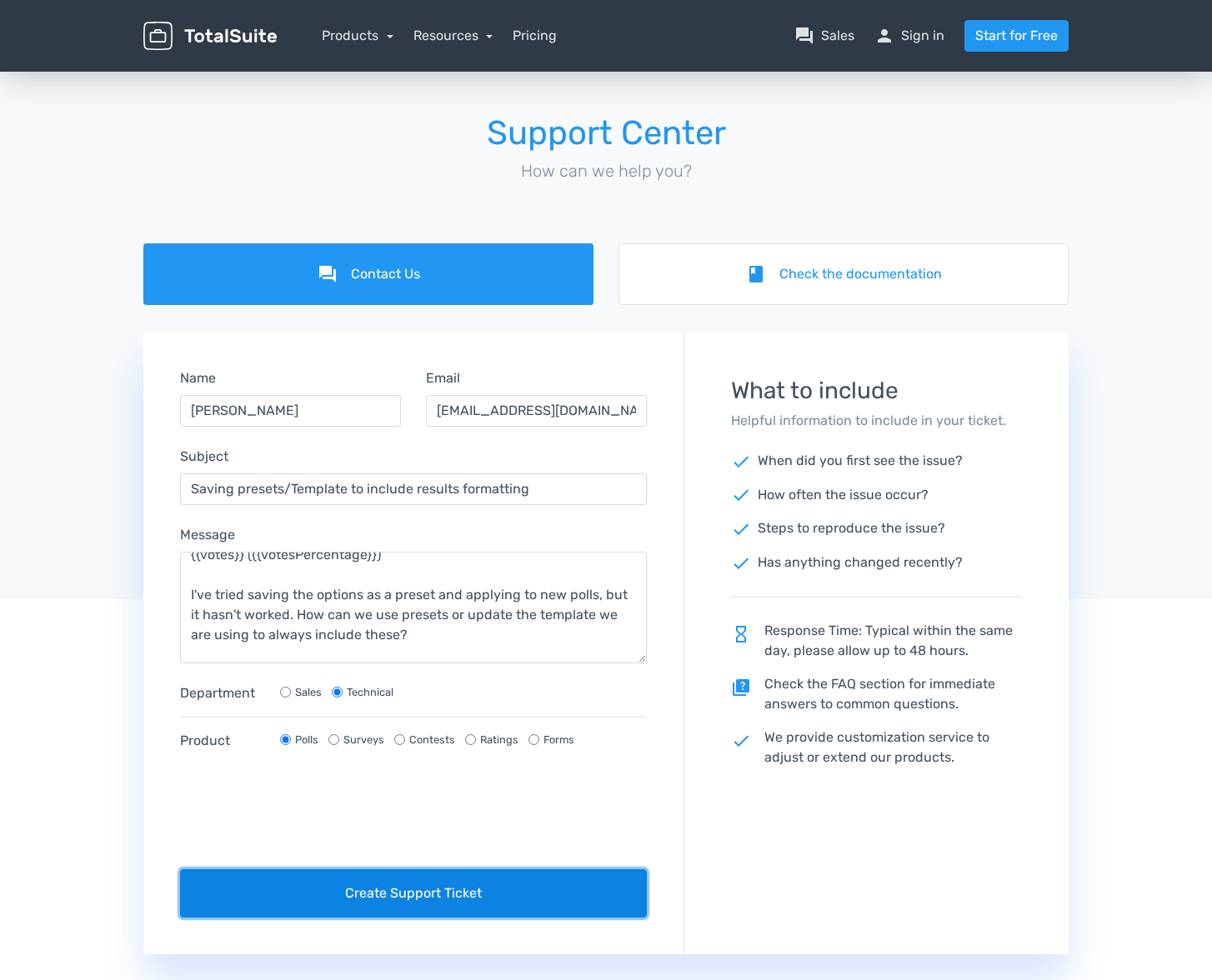
click at [359, 893] on button "Create Support Ticket" at bounding box center [414, 893] width 467 height 48
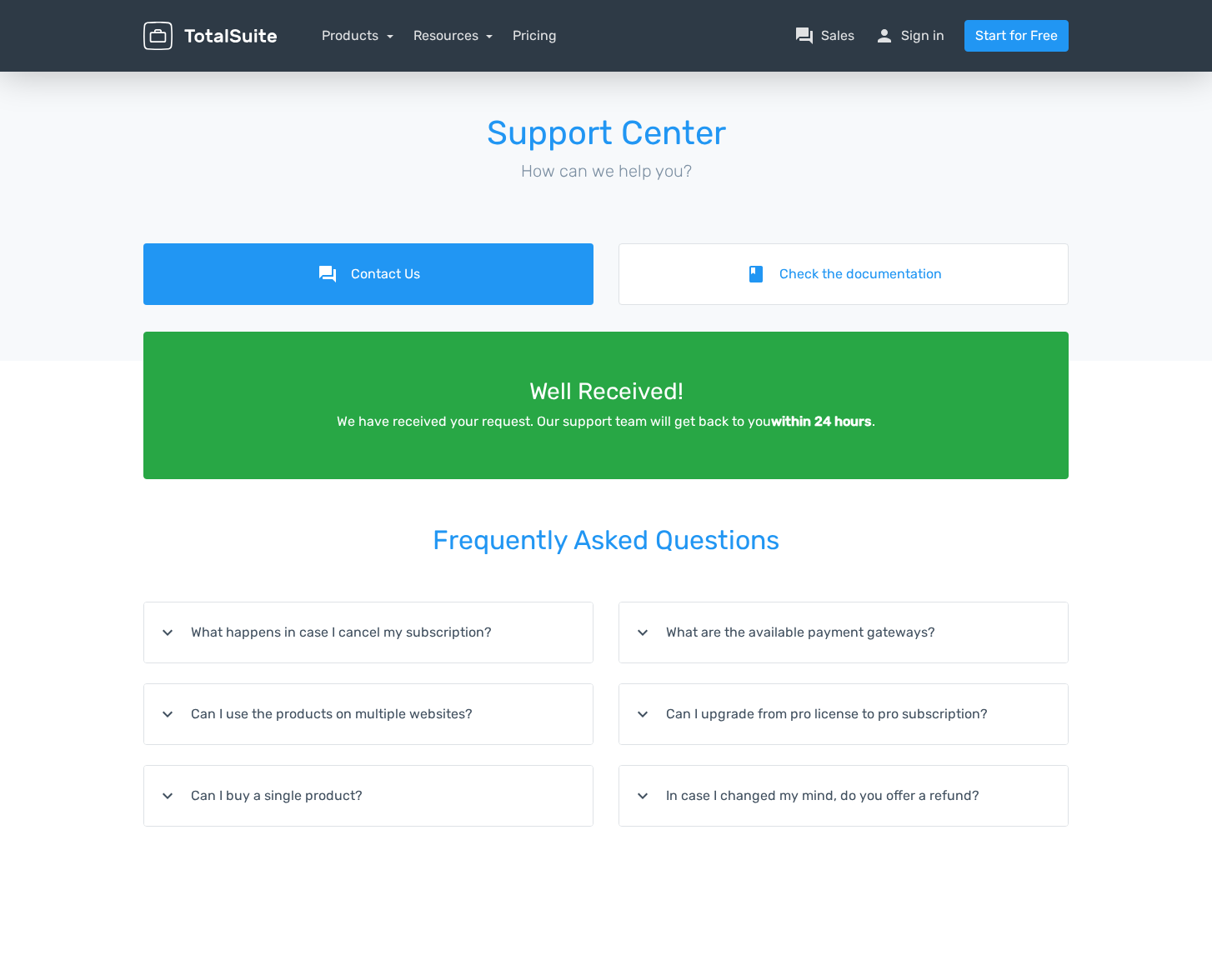
scroll to position [1, 0]
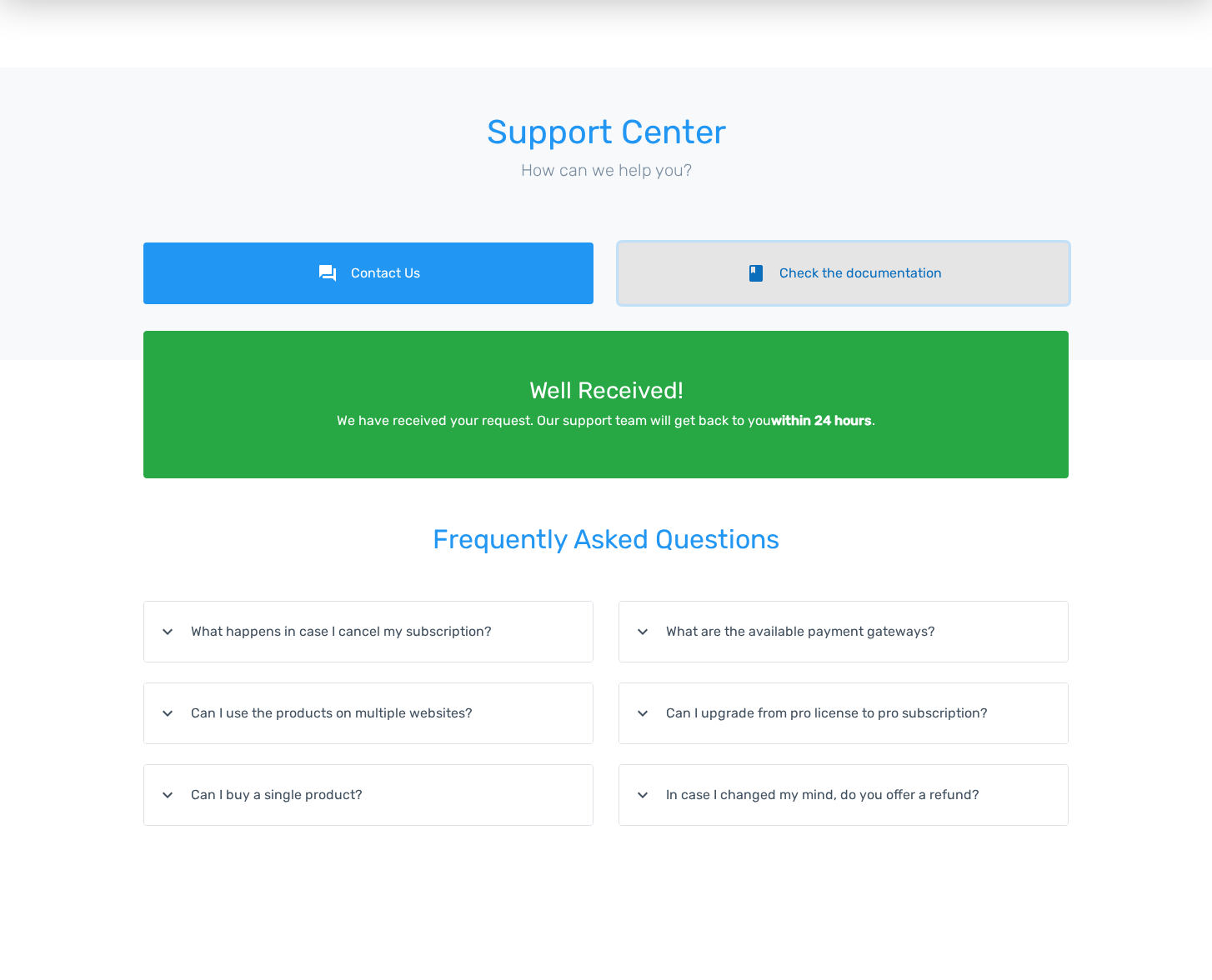
click at [826, 284] on link "book Check the documentation" at bounding box center [844, 273] width 450 height 62
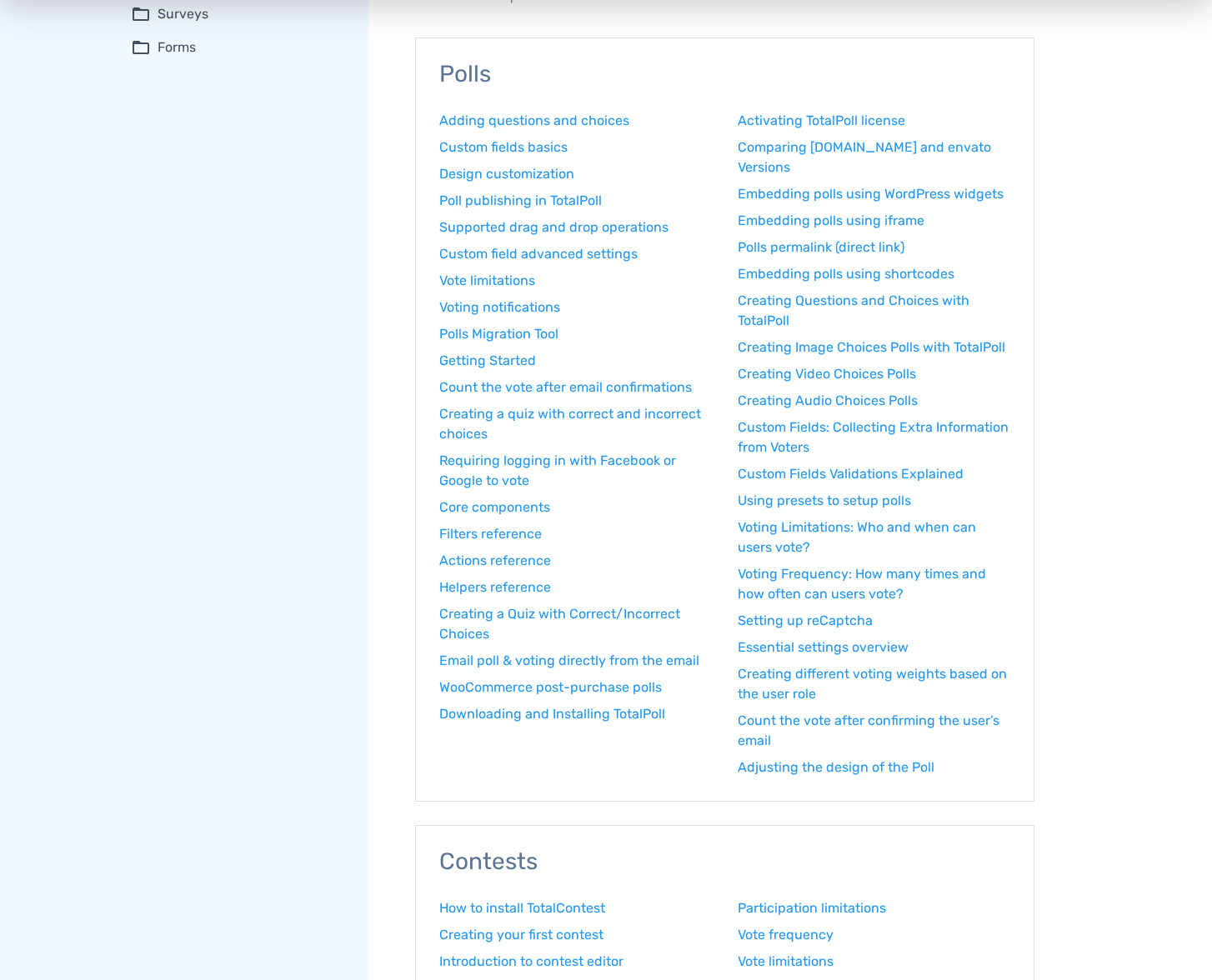
scroll to position [183, 0]
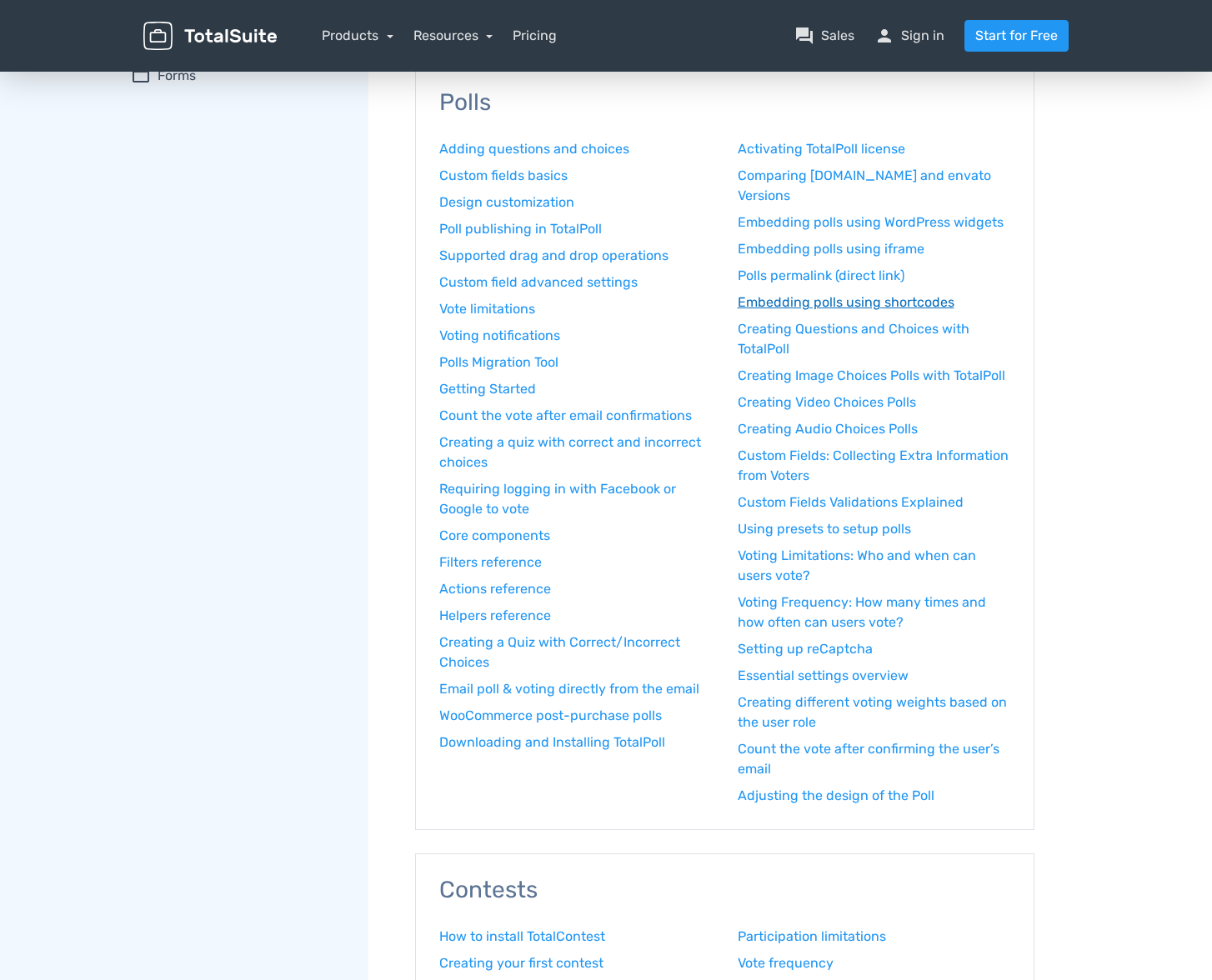
click at [840, 306] on link "Embedding polls using shortcodes" at bounding box center [874, 303] width 273 height 20
